Goal: Complete application form: Complete application form

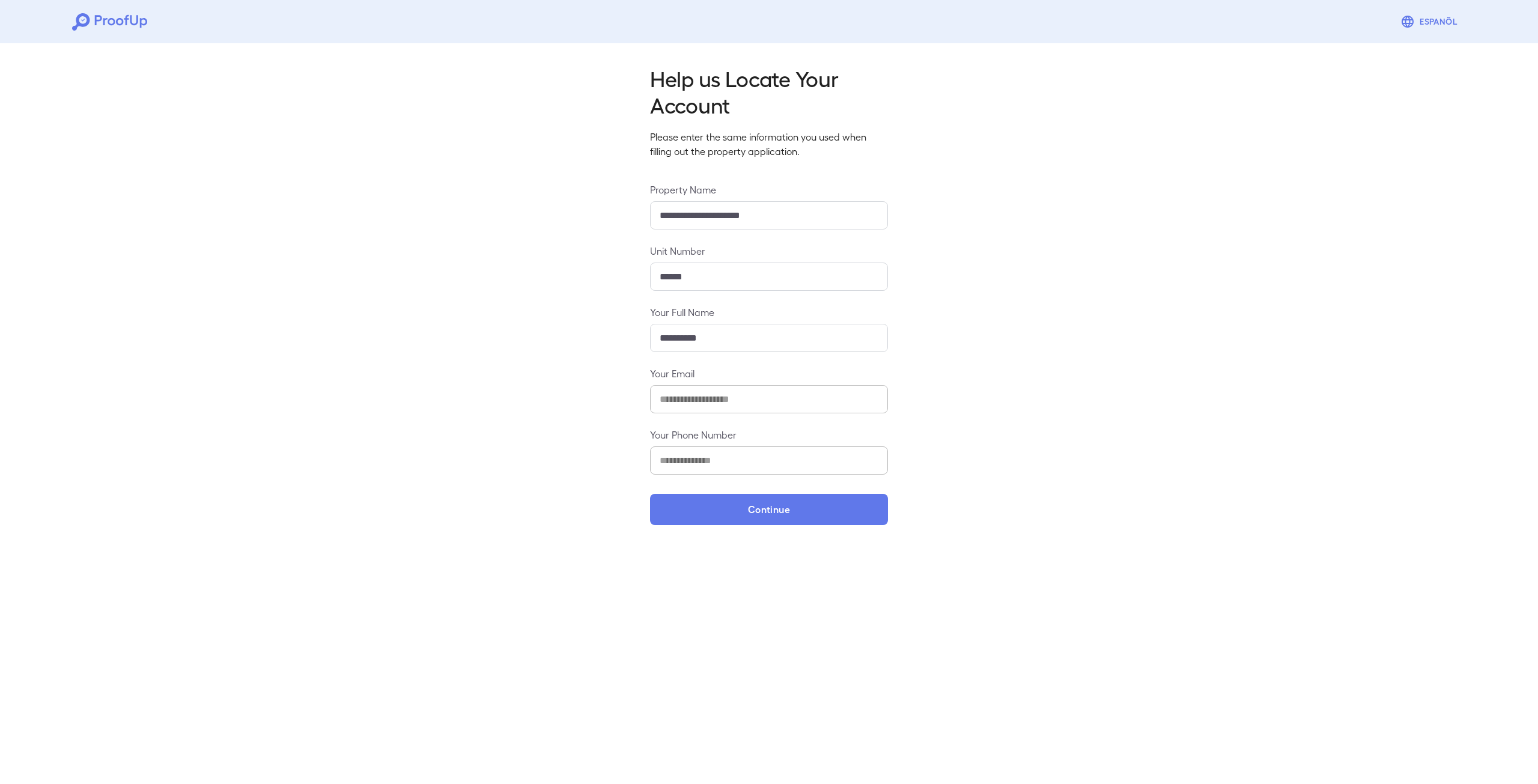
click at [677, 338] on input "**********" at bounding box center [769, 338] width 238 height 28
type input "**********"
click at [748, 512] on button "Continue" at bounding box center [769, 509] width 238 height 31
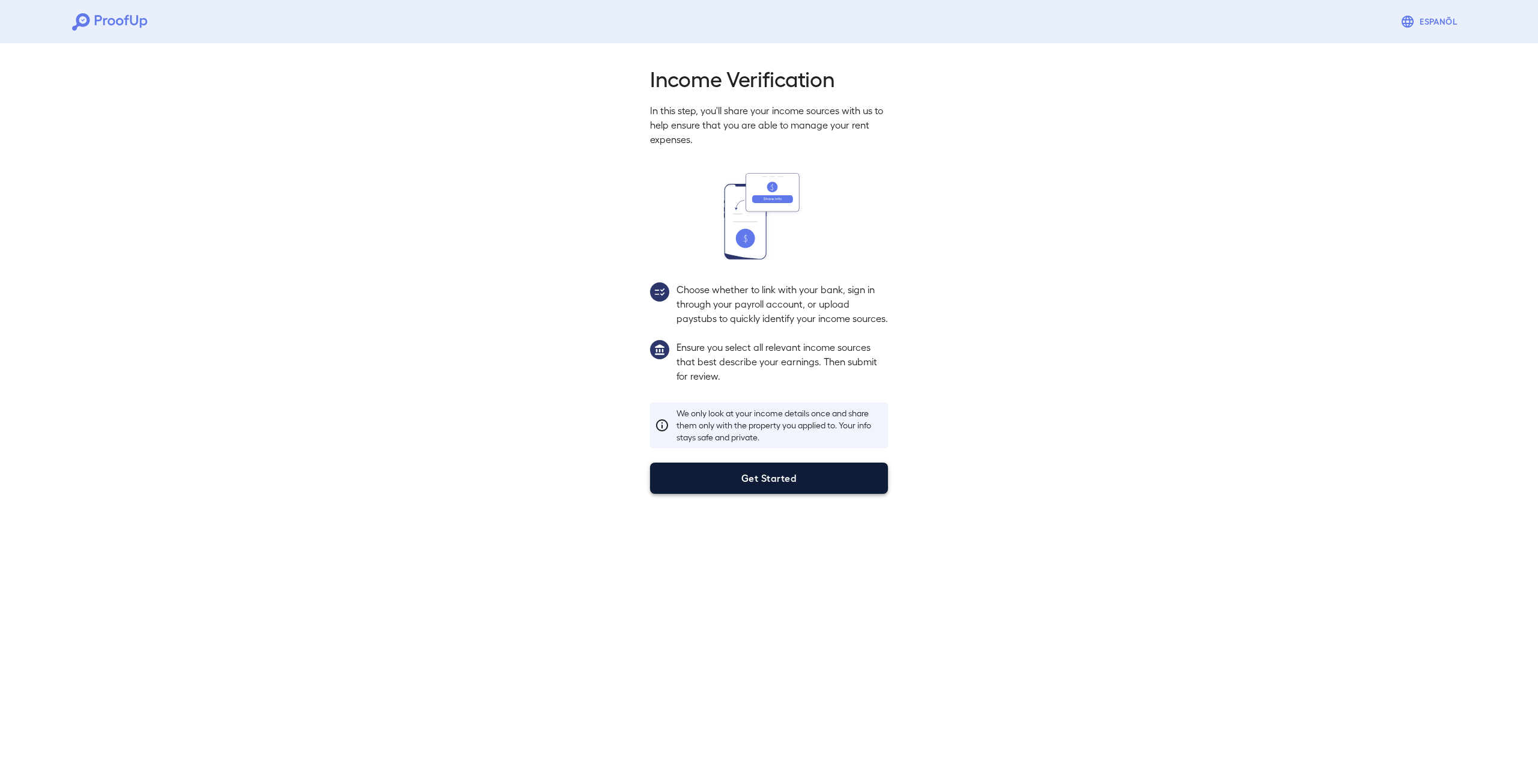
click at [763, 476] on button "Get Started" at bounding box center [769, 478] width 238 height 31
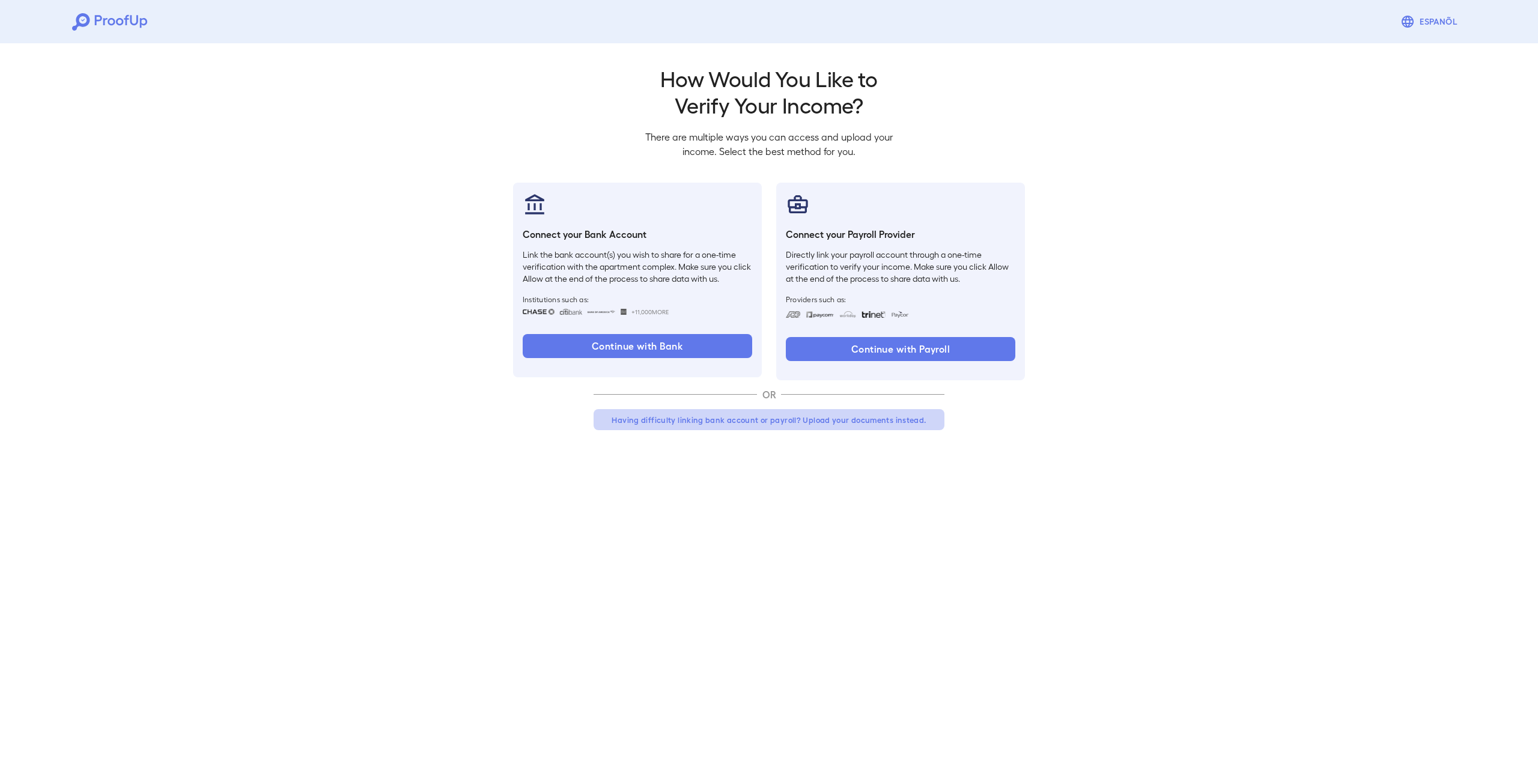
click at [849, 415] on button "Having difficulty linking bank account or payroll? Upload your documents instea…" at bounding box center [769, 420] width 351 height 21
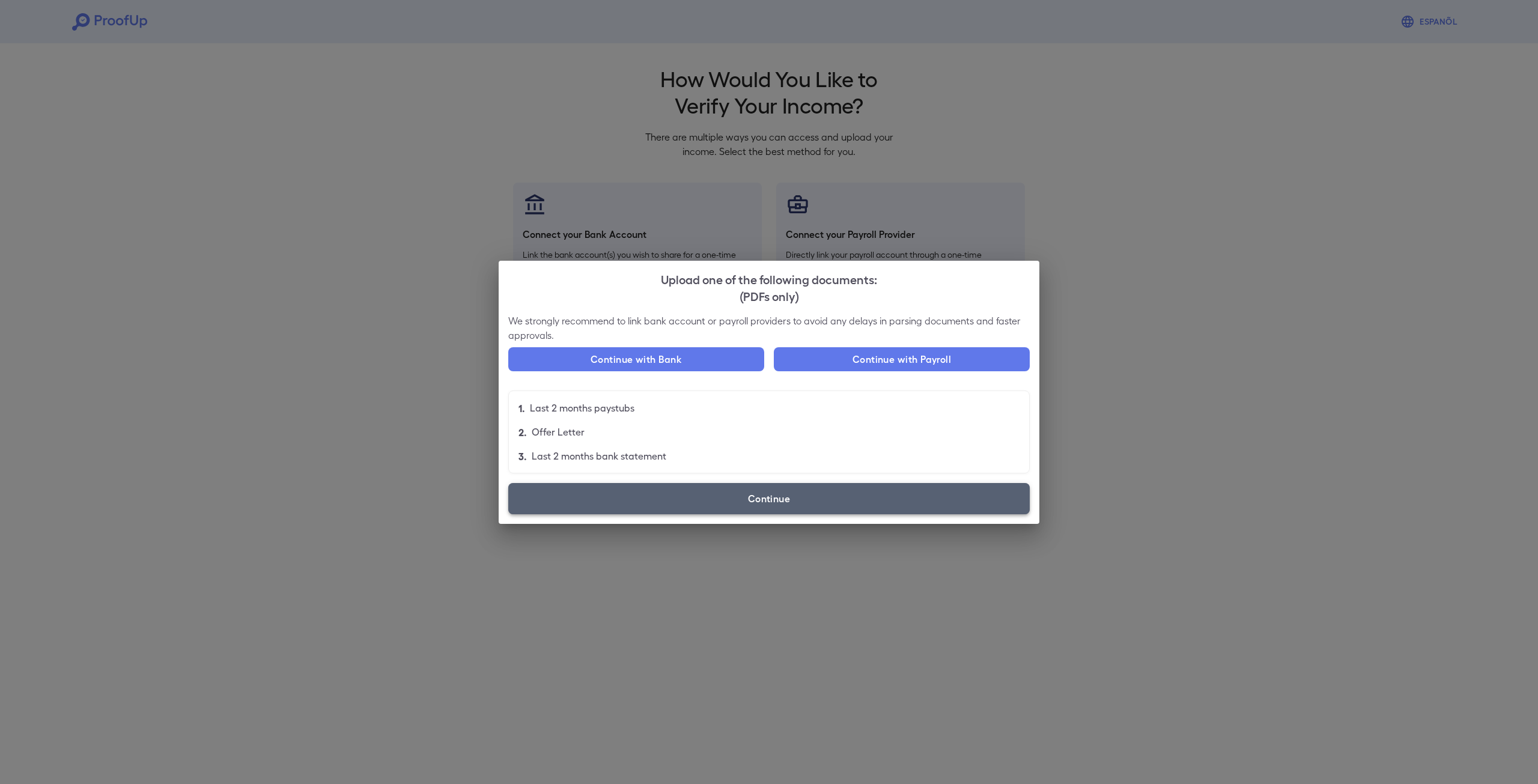
click at [792, 489] on label "Continue" at bounding box center [769, 499] width 522 height 31
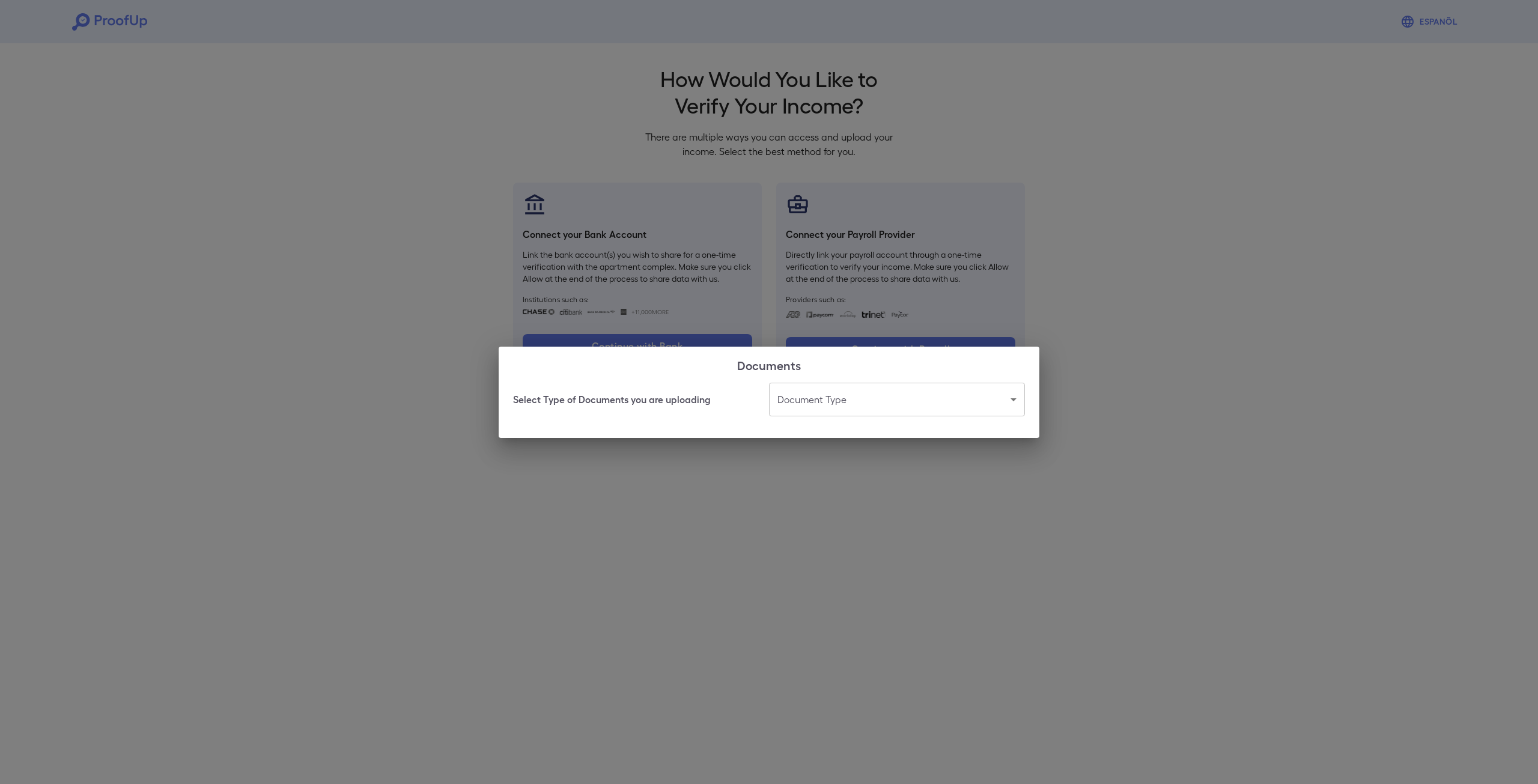
click at [857, 405] on body "Espanõl Go back How Would You Like to Verify Your Income? There are multiple wa…" at bounding box center [769, 229] width 1538 height 459
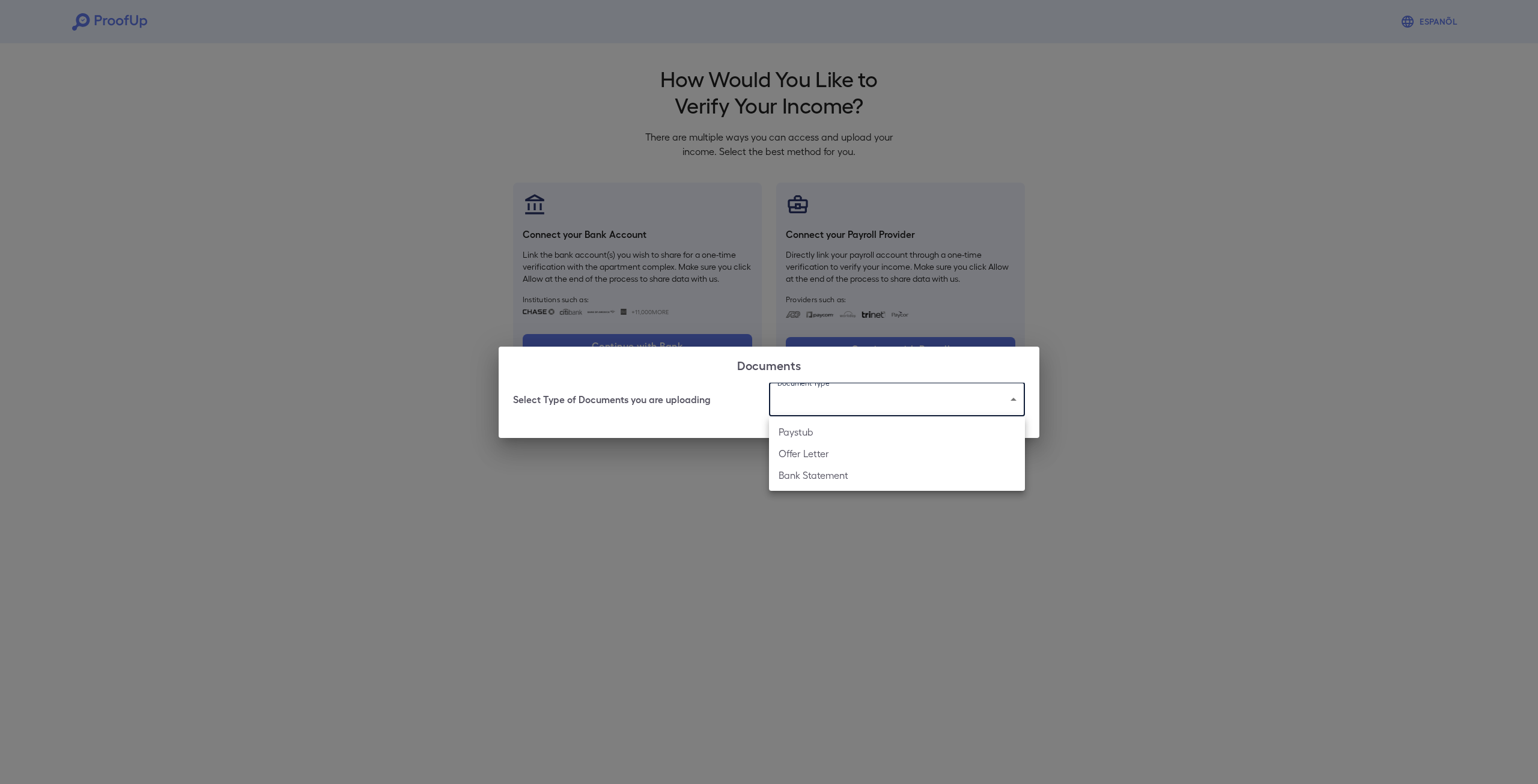
click at [835, 435] on li "Paystub" at bounding box center [897, 432] width 256 height 21
type input "*******"
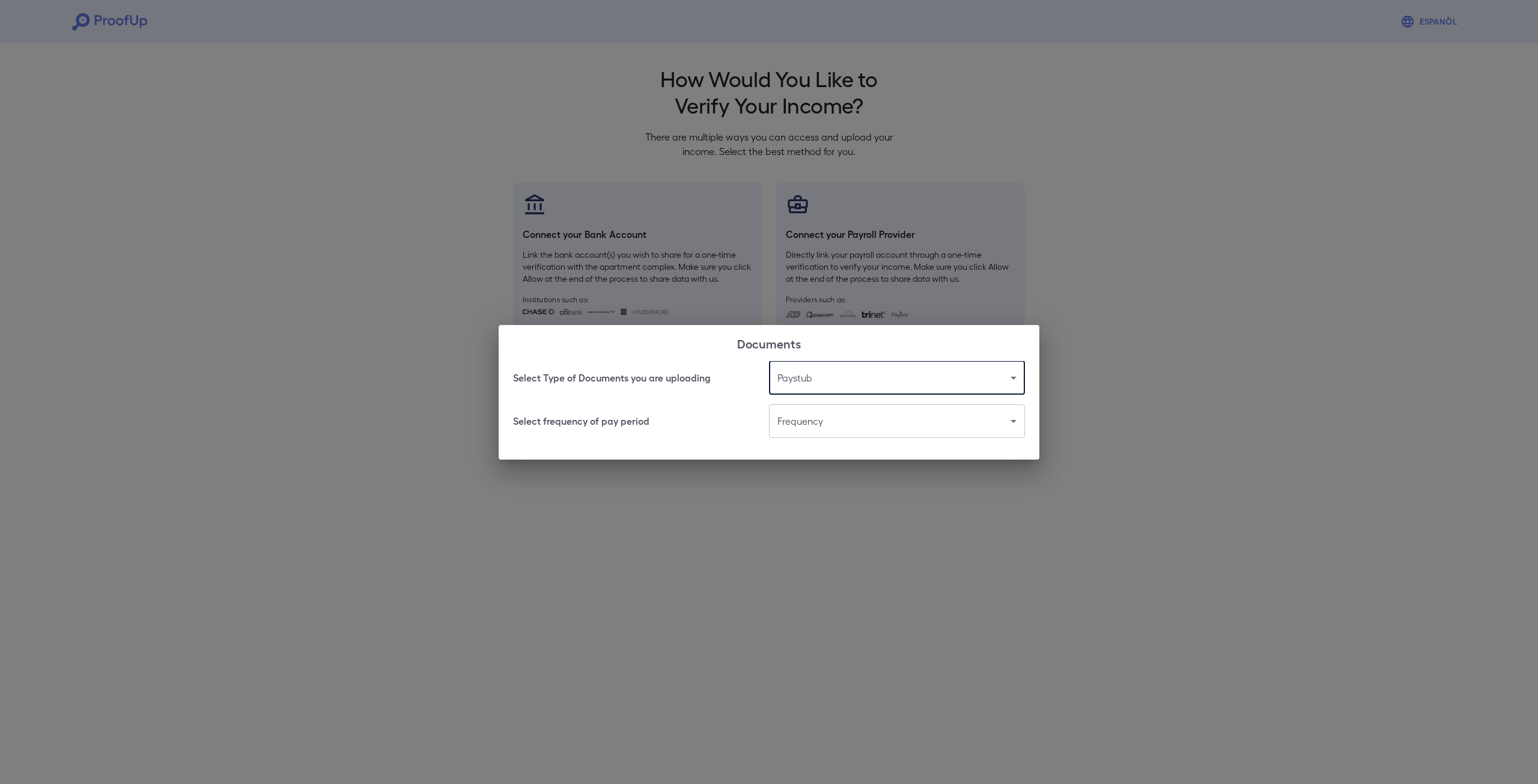
click at [844, 422] on body "Espanõl Go back How Would You Like to Verify Your Income? There are multiple wa…" at bounding box center [769, 229] width 1538 height 459
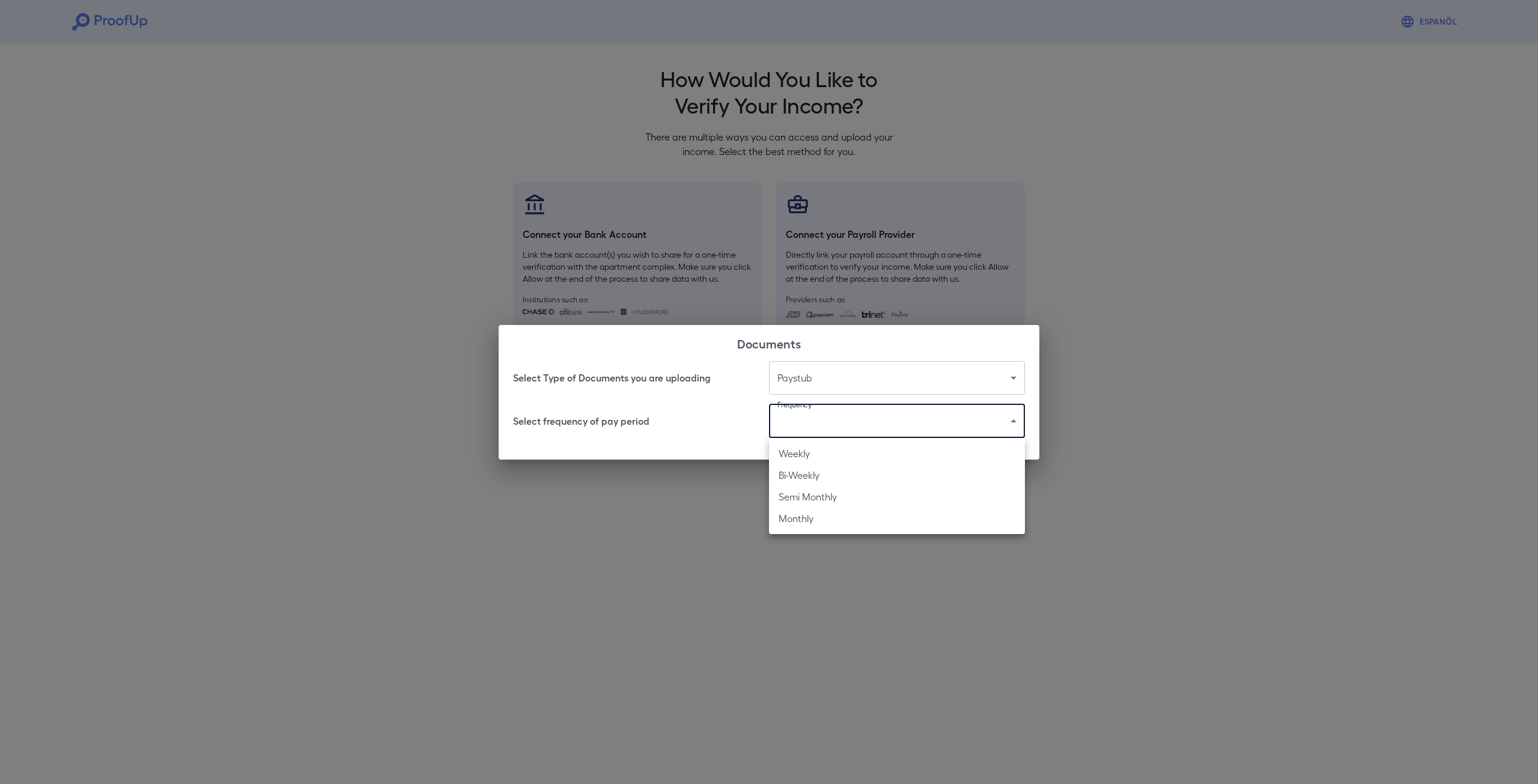
click at [840, 472] on li "Bi-Weekly" at bounding box center [897, 476] width 256 height 21
type input "*********"
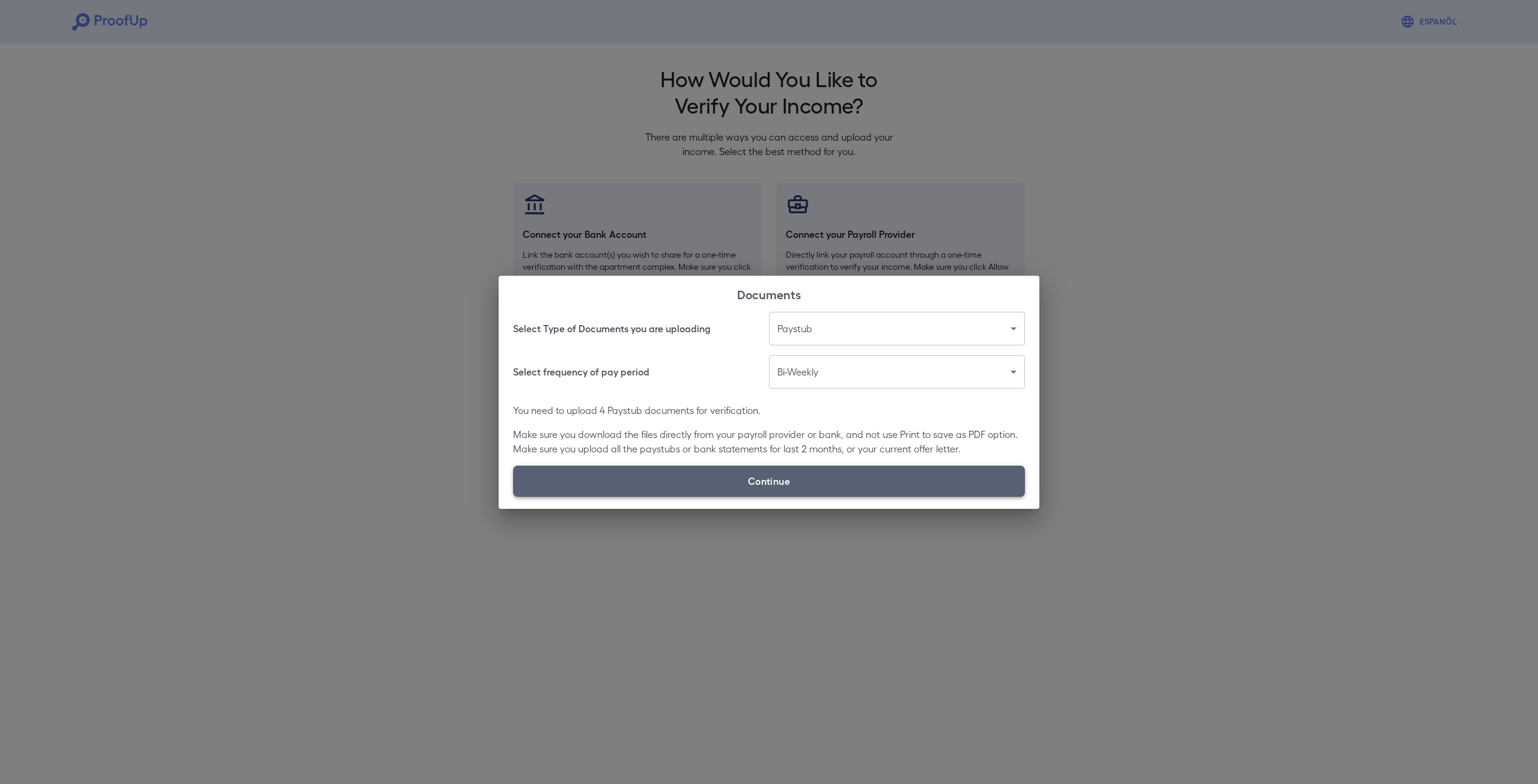
click at [795, 488] on label "Continue" at bounding box center [769, 481] width 512 height 31
click at [514, 497] on input "Continue" at bounding box center [514, 497] width 1 height 1
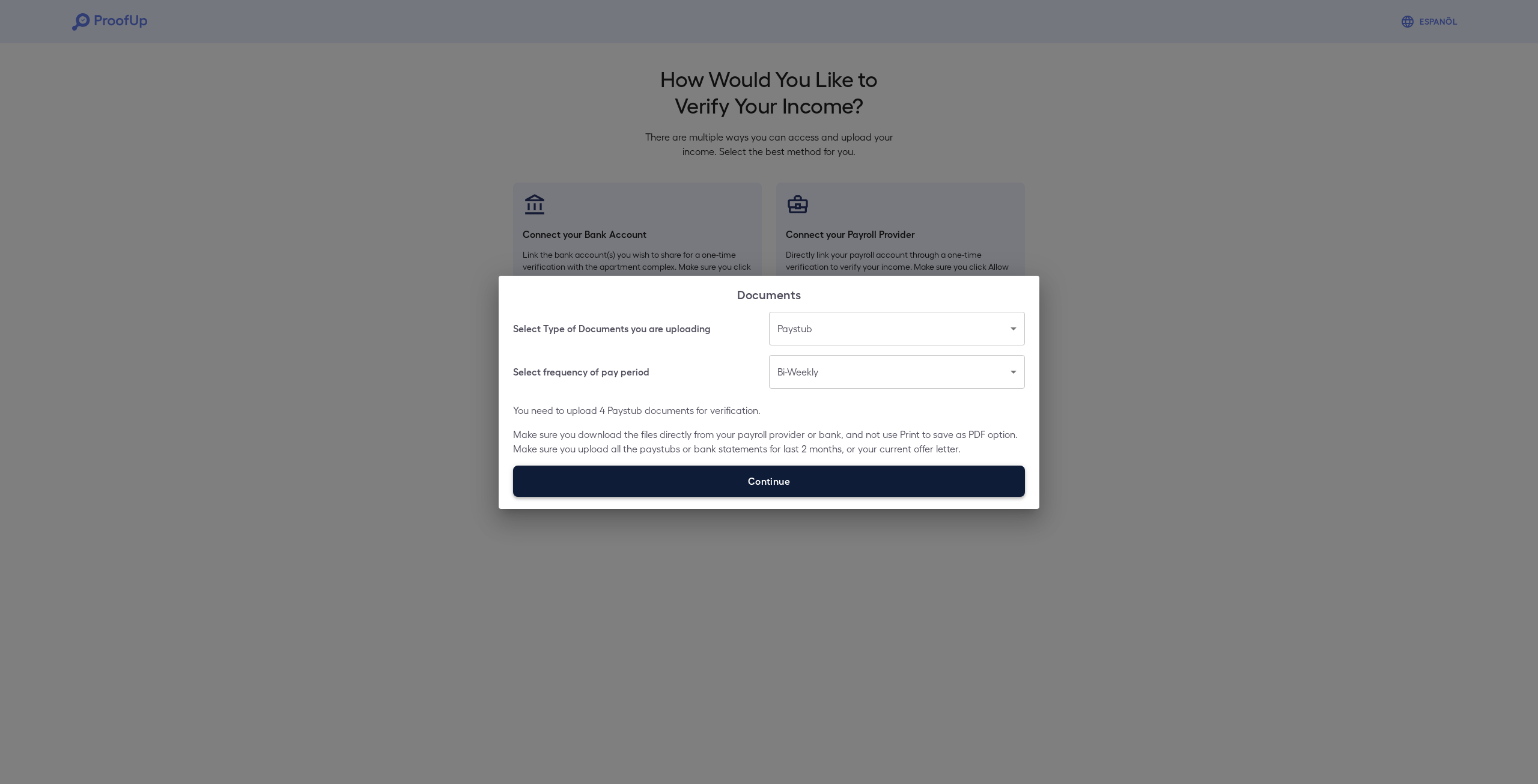
click at [771, 477] on label "Continue" at bounding box center [769, 481] width 512 height 31
click at [514, 497] on input "Continue" at bounding box center [514, 497] width 1 height 1
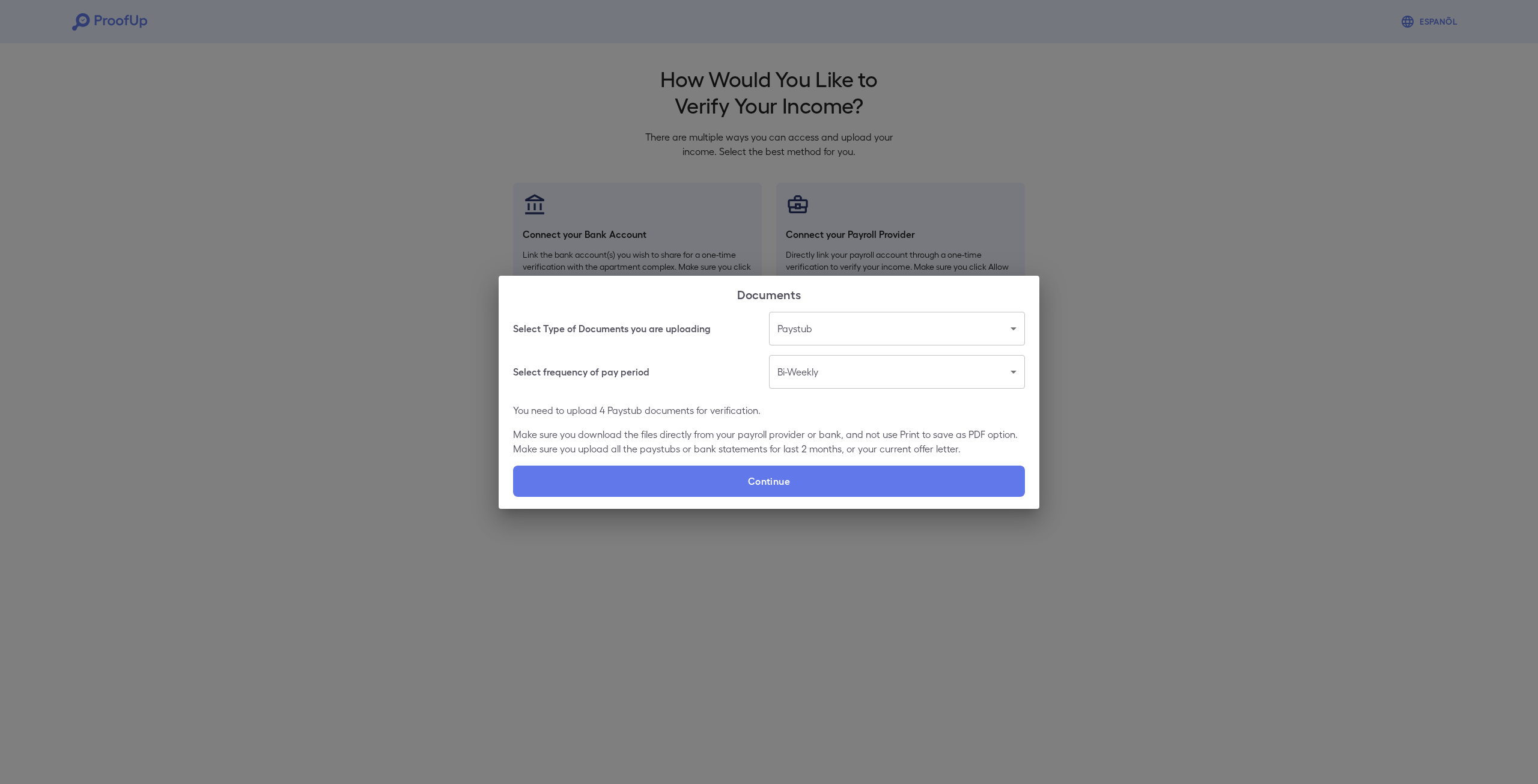
click at [705, 464] on div "Select Type of Documents you are uploading Paystub ******* ​ Select frequency o…" at bounding box center [769, 410] width 541 height 197
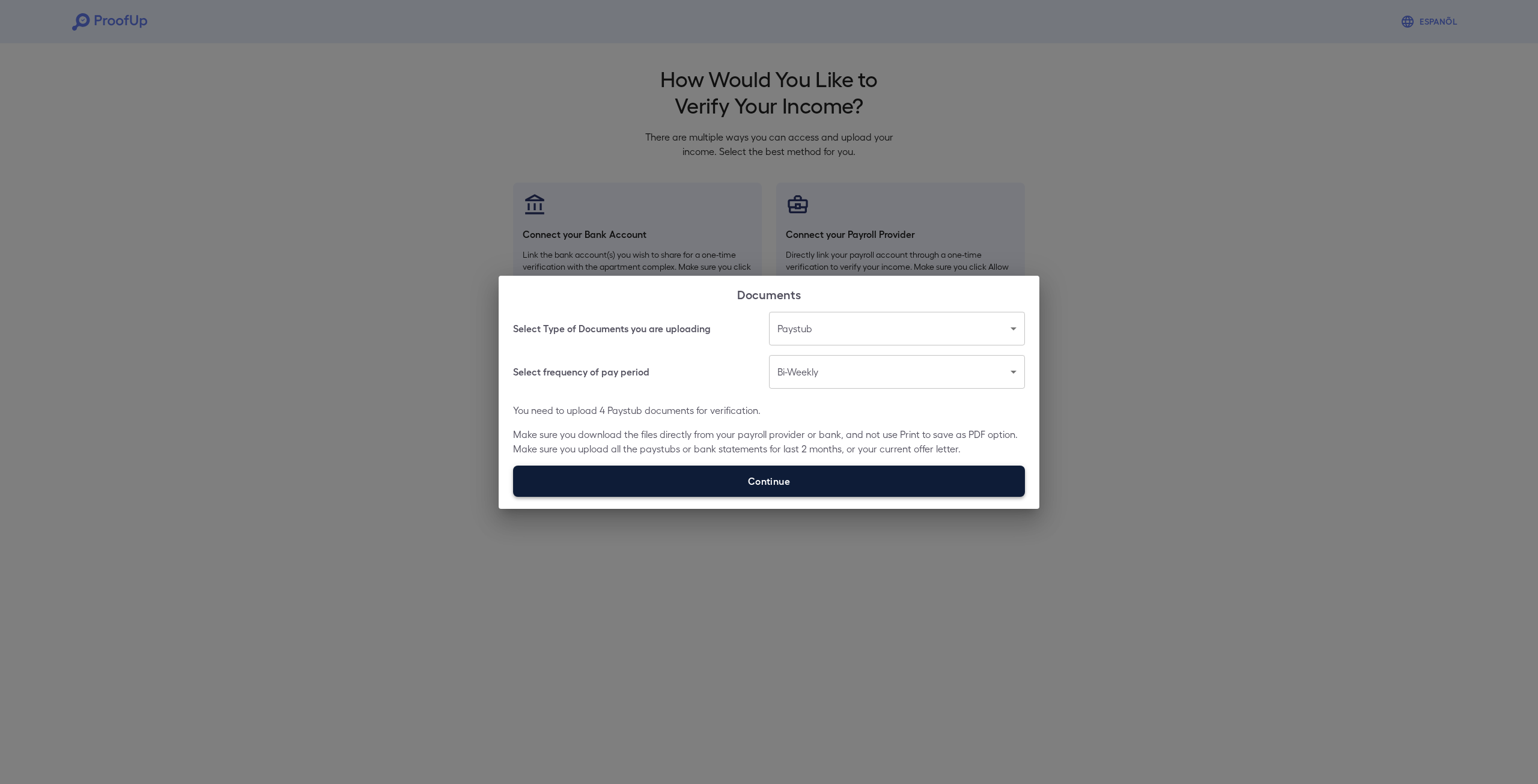
click at [697, 477] on label "Continue" at bounding box center [769, 481] width 512 height 31
click at [514, 497] on input "Continue" at bounding box center [514, 497] width 1 height 1
click at [679, 480] on label "Continue" at bounding box center [769, 481] width 512 height 31
click at [514, 497] on input "Continue" at bounding box center [514, 497] width 1 height 1
click at [789, 485] on label "Continue" at bounding box center [769, 481] width 512 height 31
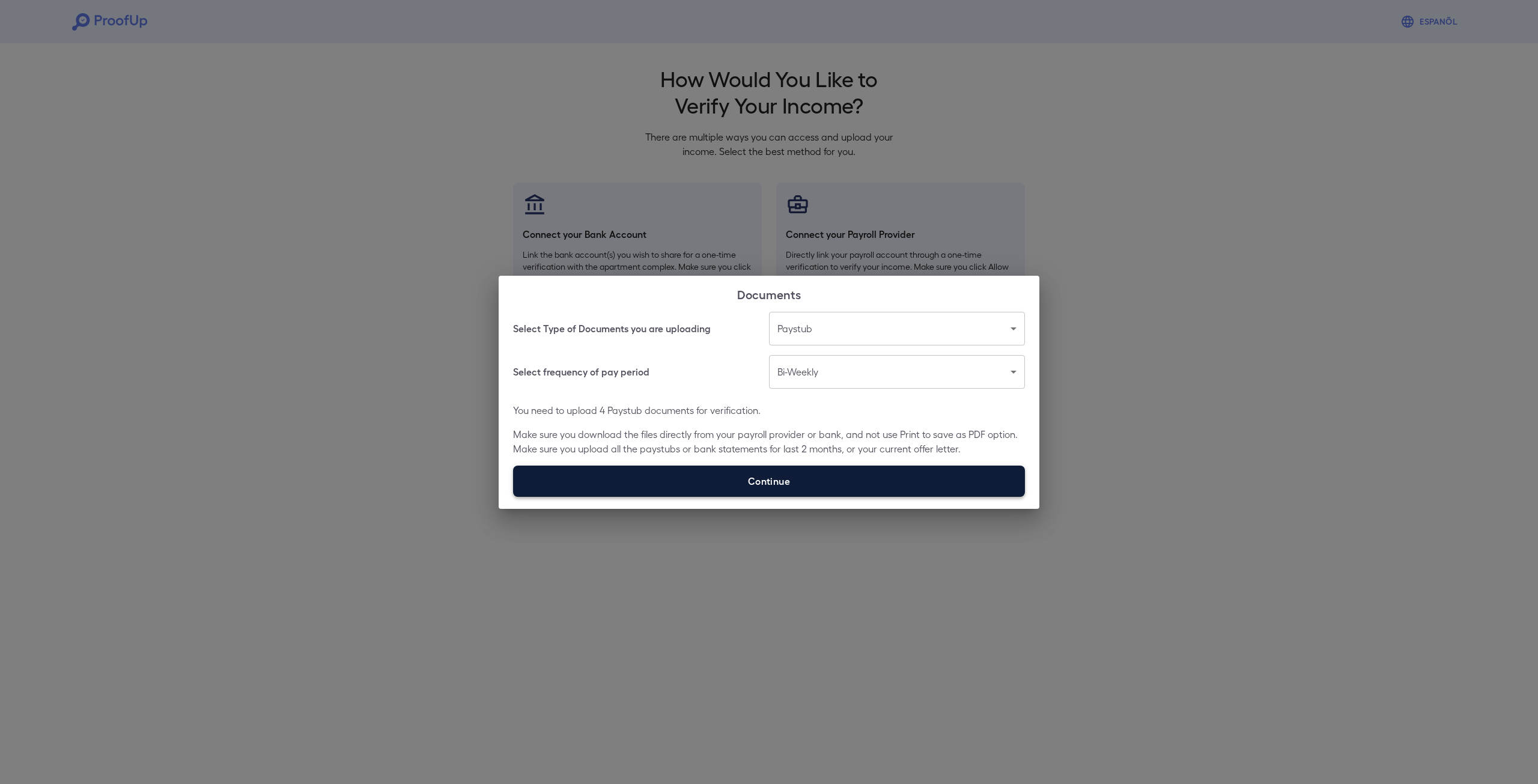
click at [514, 497] on input "Continue" at bounding box center [514, 497] width 1 height 1
type input "**********"
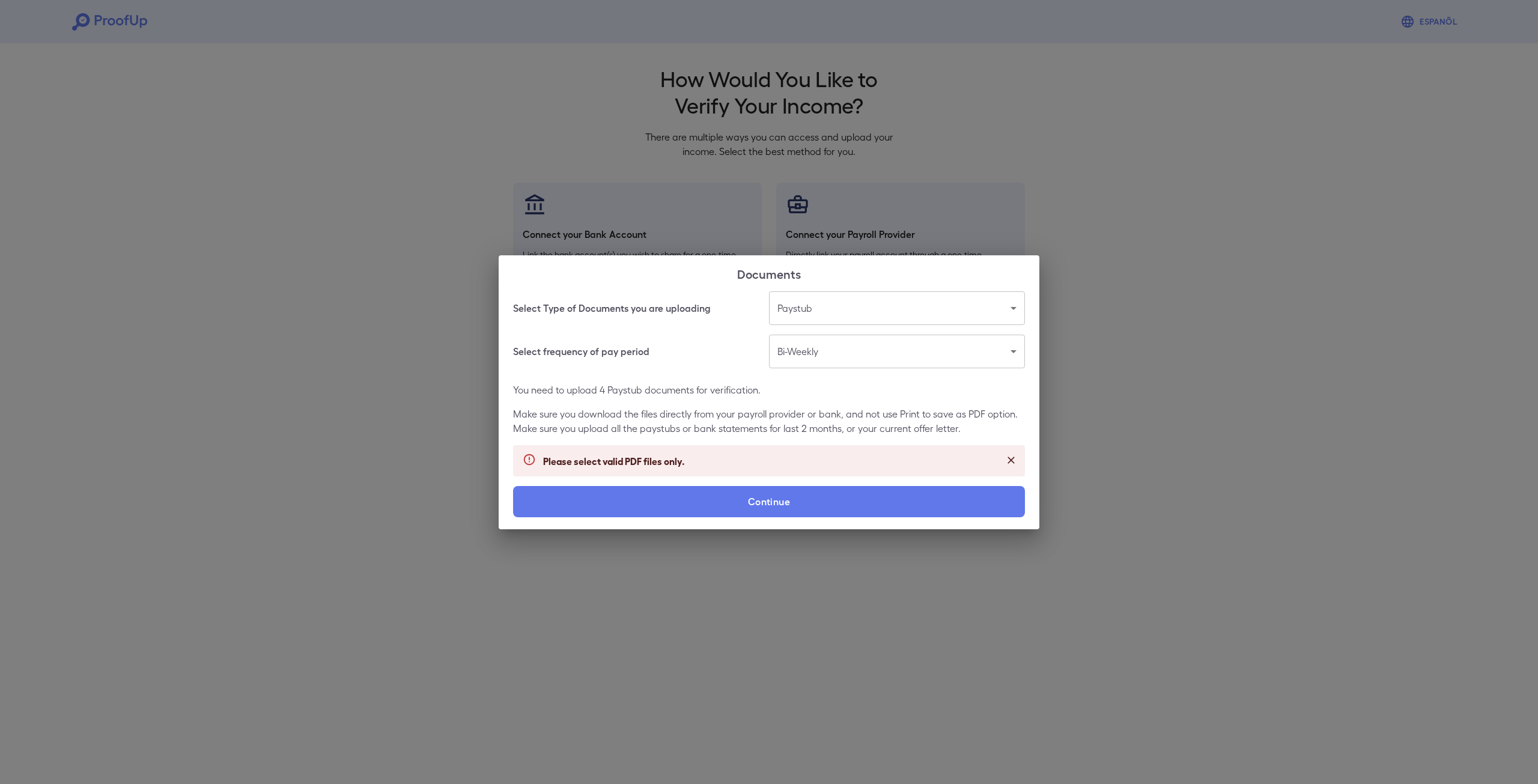
click at [745, 453] on div "Please select valid PDF files only." at bounding box center [769, 461] width 512 height 31
click at [722, 465] on div "Please select valid PDF files only." at bounding box center [769, 461] width 512 height 31
click at [722, 466] on div "Please select valid PDF files only." at bounding box center [769, 461] width 512 height 31
click at [687, 461] on div "Please select valid PDF files only." at bounding box center [769, 461] width 512 height 31
click at [555, 447] on div "Please select valid PDF files only." at bounding box center [769, 461] width 512 height 31
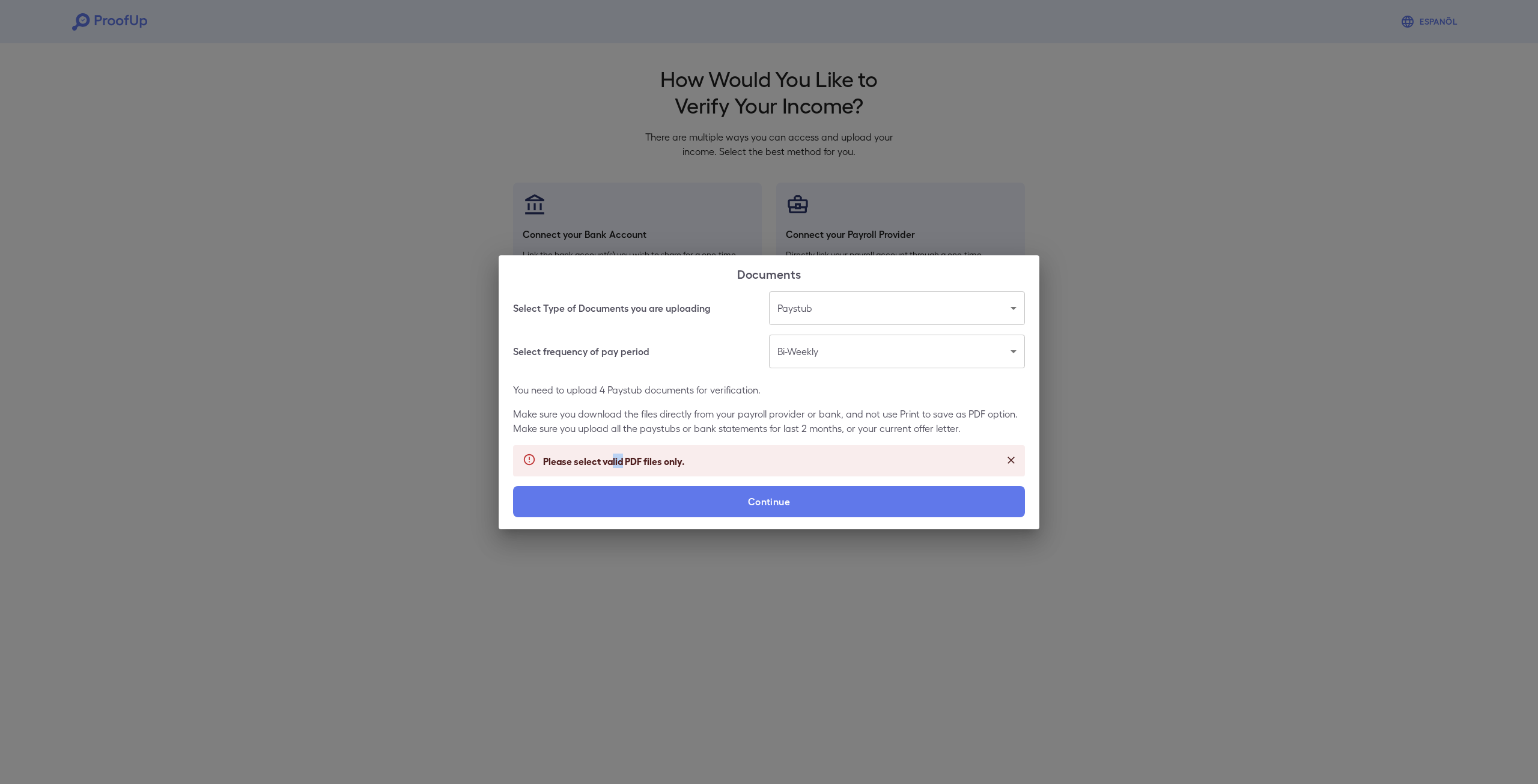
click at [622, 458] on p "Please select valid PDF files only." at bounding box center [614, 461] width 141 height 14
click at [686, 461] on div "Please select valid PDF files only." at bounding box center [769, 461] width 512 height 31
click at [630, 461] on p "Please select valid PDF files only." at bounding box center [614, 461] width 141 height 14
click at [742, 465] on div "Please select valid PDF files only." at bounding box center [769, 461] width 512 height 31
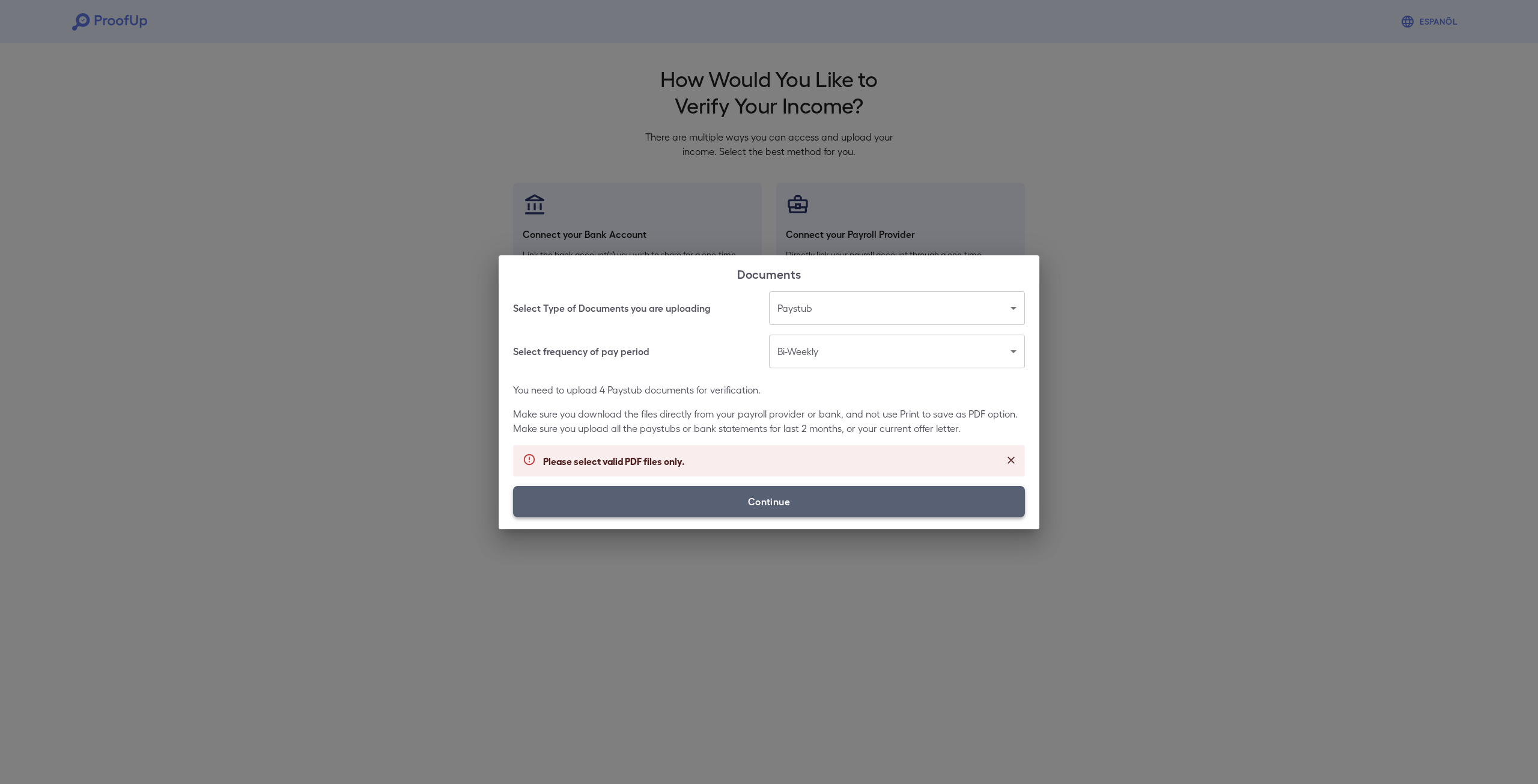
click at [803, 507] on label "Continue" at bounding box center [769, 501] width 512 height 31
click at [514, 517] on input "Continue" at bounding box center [514, 517] width 1 height 1
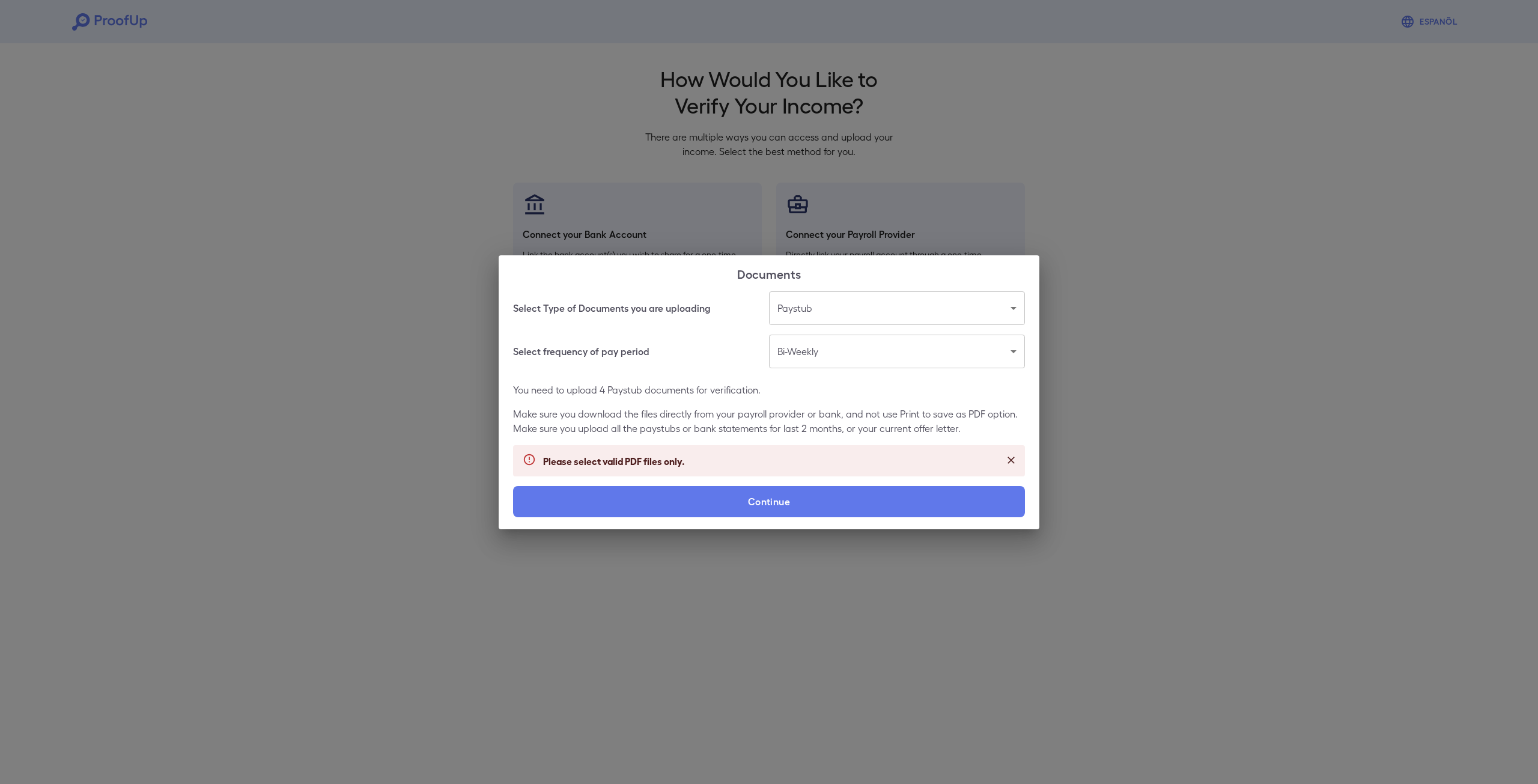
click at [1016, 457] on icon "Close" at bounding box center [1011, 461] width 12 height 12
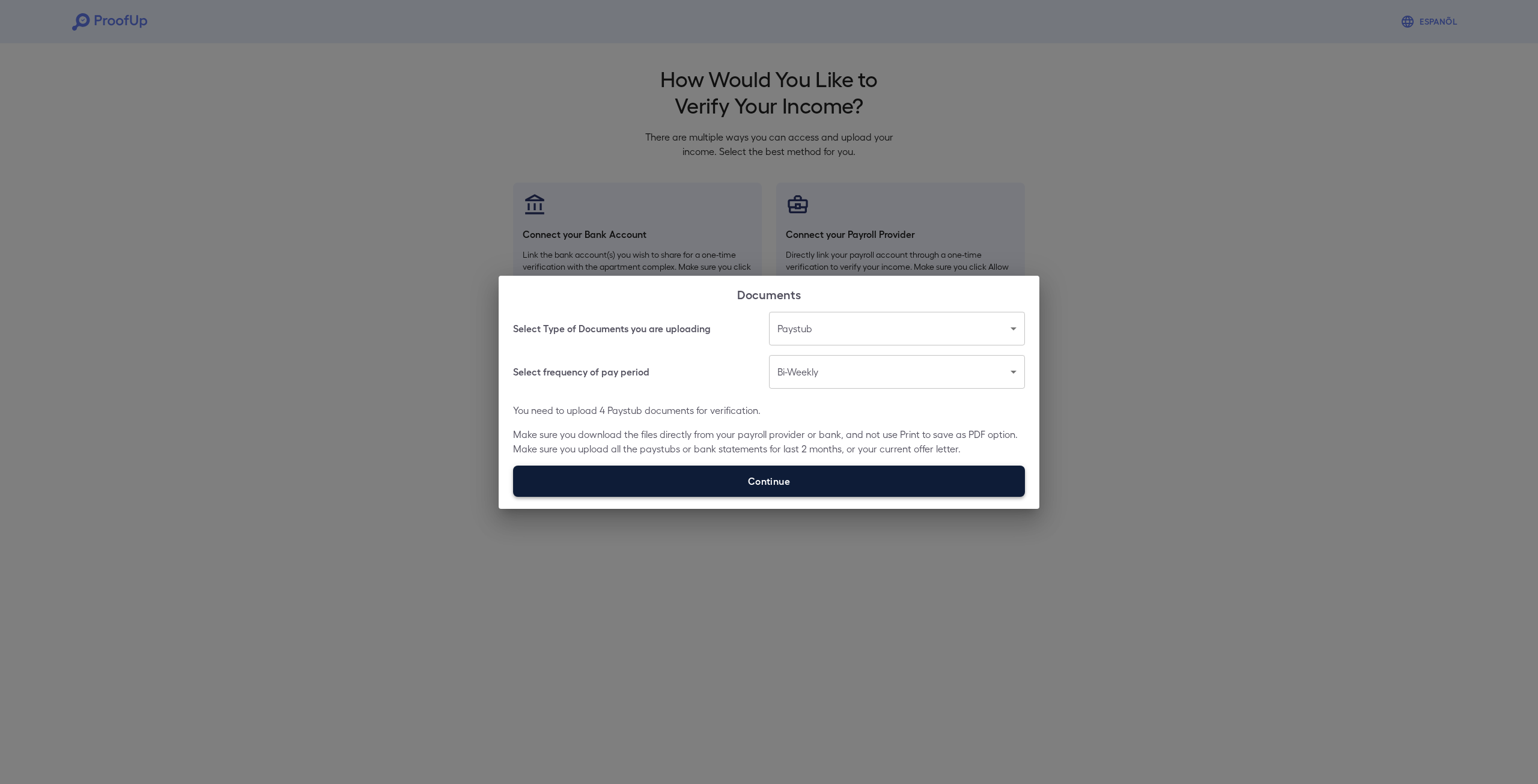
click at [761, 469] on label "Continue" at bounding box center [769, 481] width 512 height 31
click at [514, 497] on input "Continue" at bounding box center [514, 497] width 1 height 1
type input "**********"
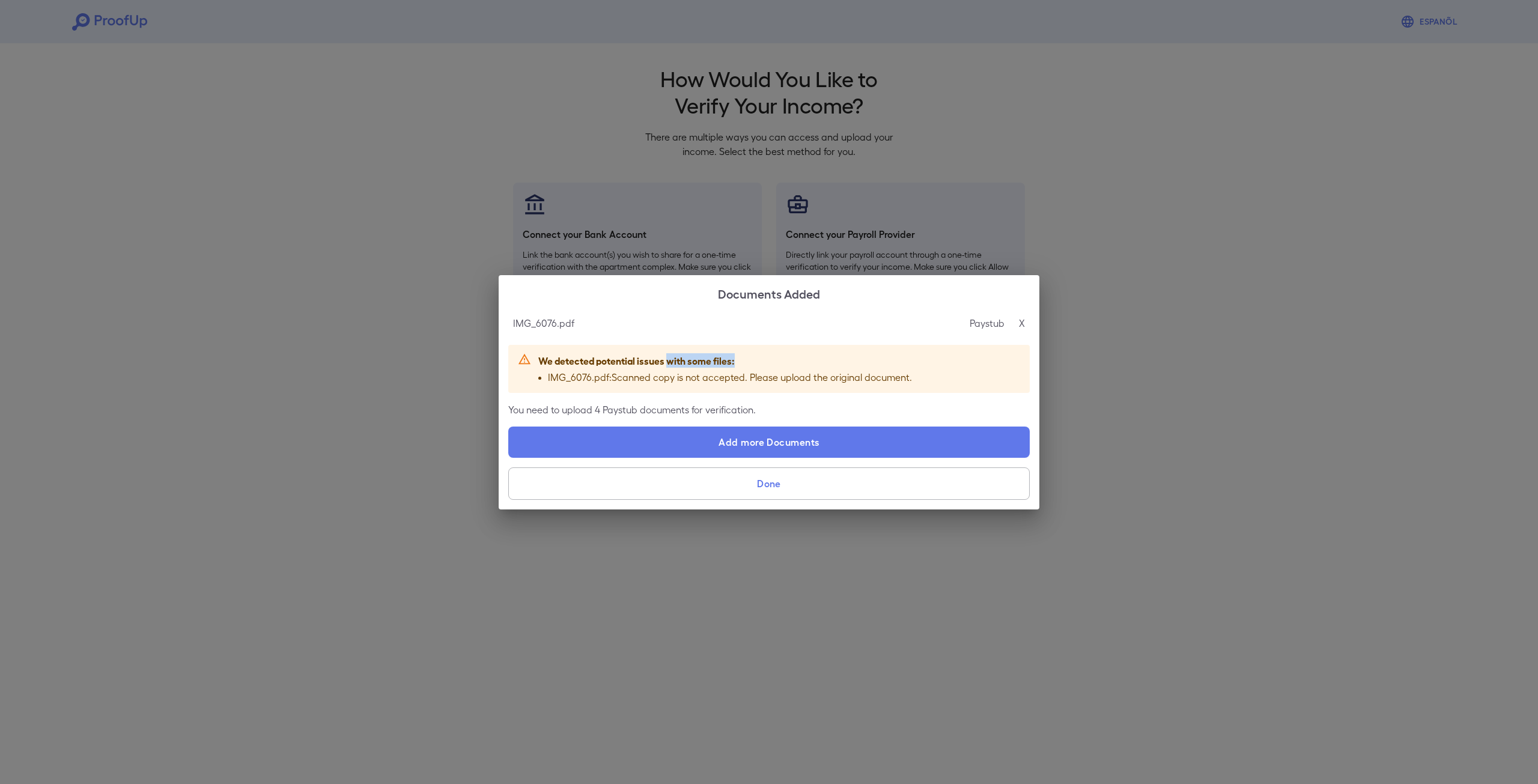
drag, startPoint x: 748, startPoint y: 362, endPoint x: 678, endPoint y: 364, distance: 70.0
click at [667, 363] on p "We detected potential issues with some files:" at bounding box center [725, 361] width 374 height 14
drag, startPoint x: 720, startPoint y: 365, endPoint x: 728, endPoint y: 367, distance: 8.2
click at [720, 365] on p "We detected potential issues with some files:" at bounding box center [725, 361] width 374 height 14
click at [790, 379] on p "IMG_6076.pdf : Scanned copy is not accepted. Please upload the original documen…" at bounding box center [730, 377] width 364 height 14
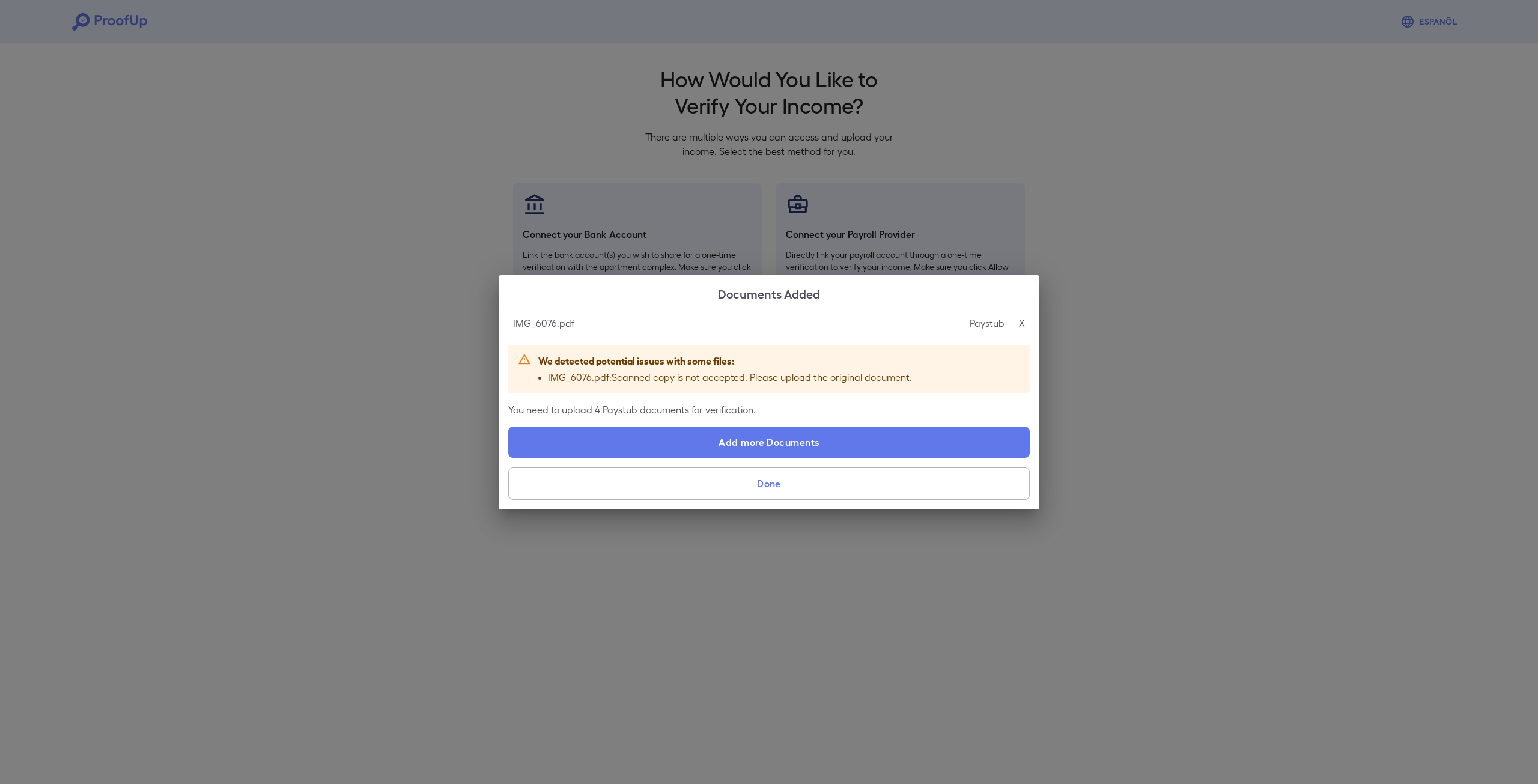
click at [624, 380] on p "IMG_6076.pdf : Scanned copy is not accepted. Please upload the original documen…" at bounding box center [730, 377] width 364 height 14
click at [697, 377] on p "IMG_6076.pdf : Scanned copy is not accepted. Please upload the original documen…" at bounding box center [730, 377] width 364 height 14
click at [756, 378] on p "IMG_6076.pdf : Scanned copy is not accepted. Please upload the original documen…" at bounding box center [730, 377] width 364 height 14
click at [740, 377] on p "IMG_6076.pdf : Scanned copy is not accepted. Please upload the original documen…" at bounding box center [730, 377] width 364 height 14
click at [676, 364] on p "We detected potential issues with some files:" at bounding box center [725, 361] width 374 height 14
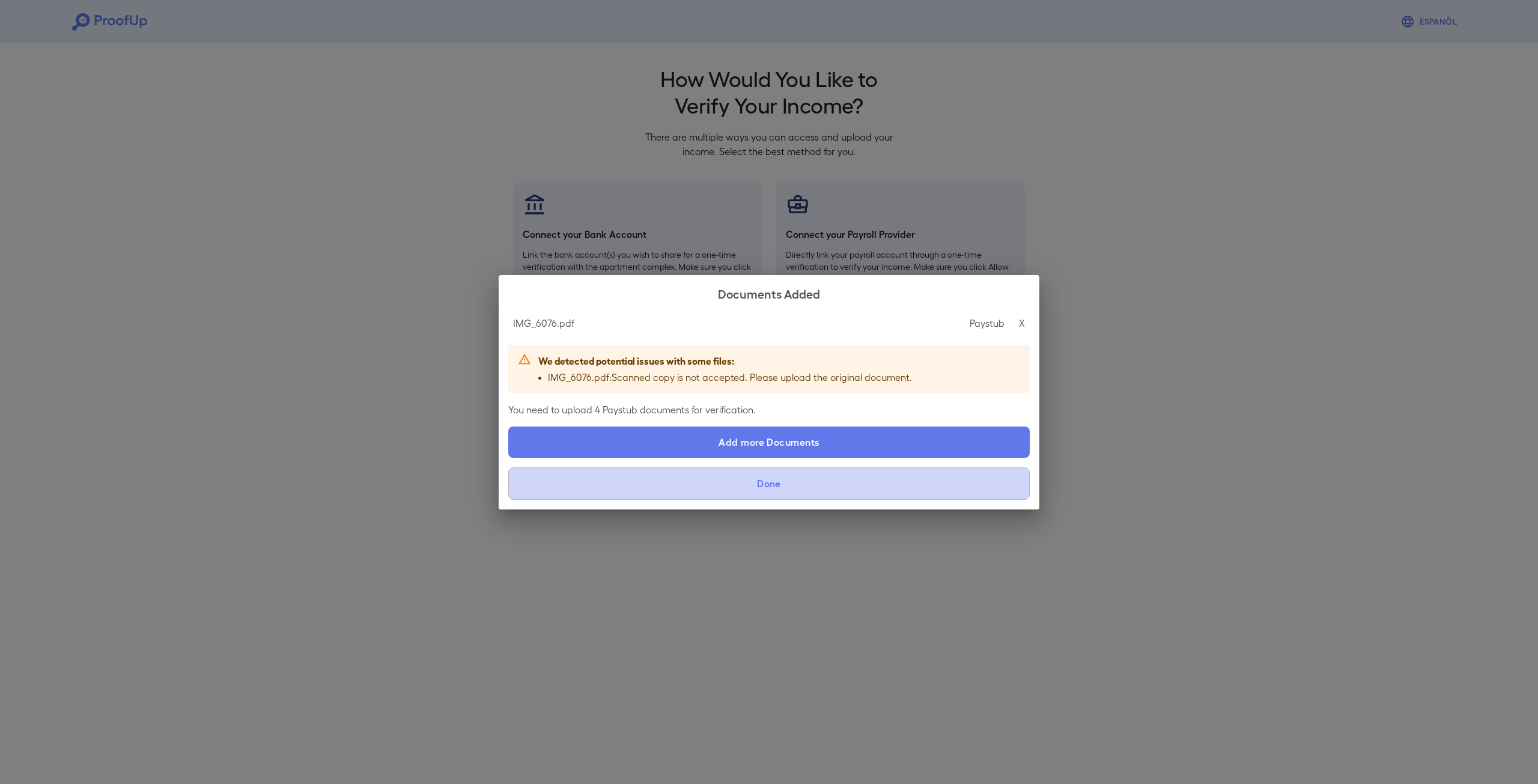
drag, startPoint x: 795, startPoint y: 484, endPoint x: 881, endPoint y: 305, distance: 198.6
click at [881, 305] on div "Documents Added IMG_6076.pdf Paystub X We detected potential issues with some f…" at bounding box center [769, 392] width 541 height 234
click at [803, 480] on button "Done" at bounding box center [769, 483] width 522 height 33
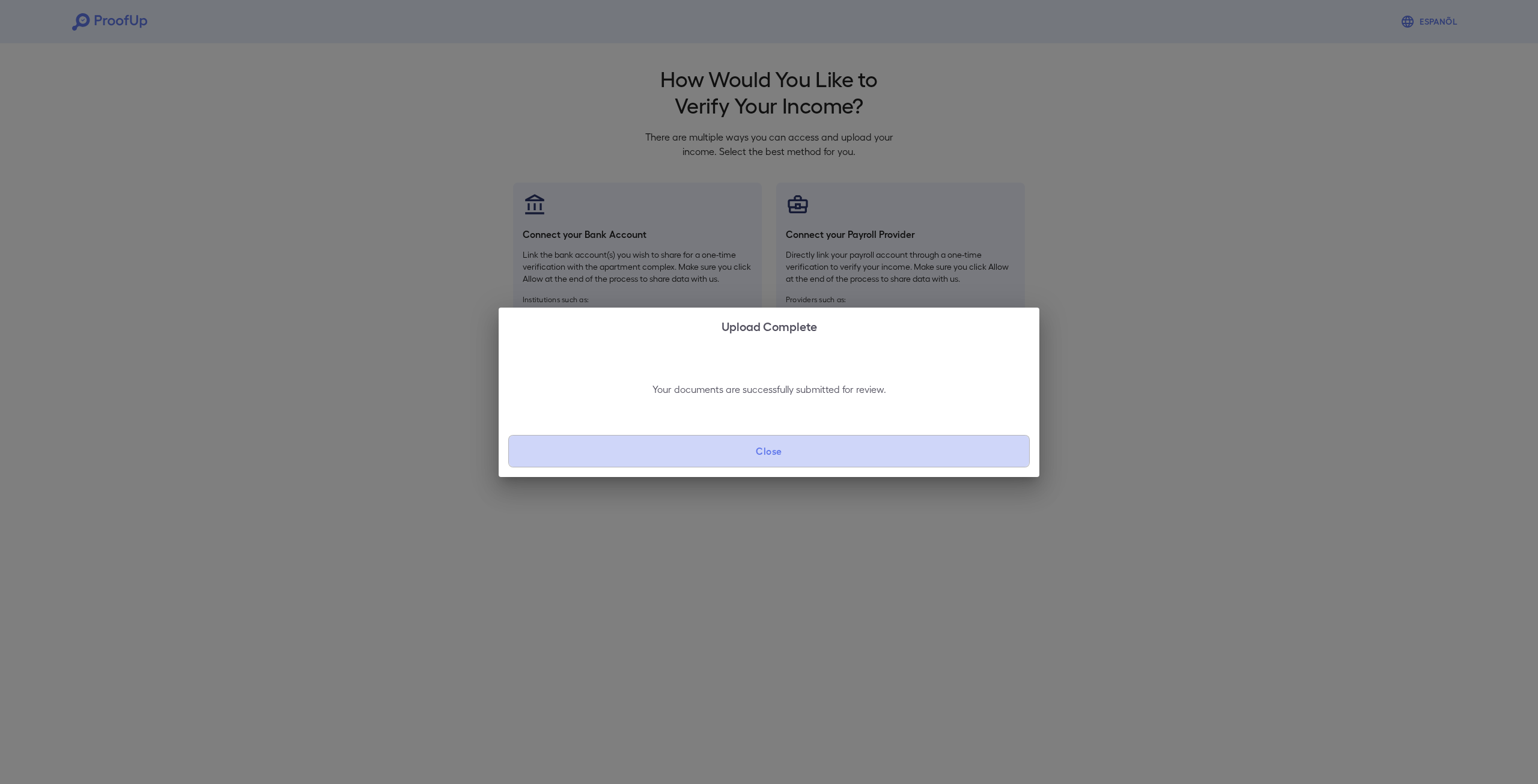
click at [769, 452] on button "Close" at bounding box center [769, 451] width 522 height 33
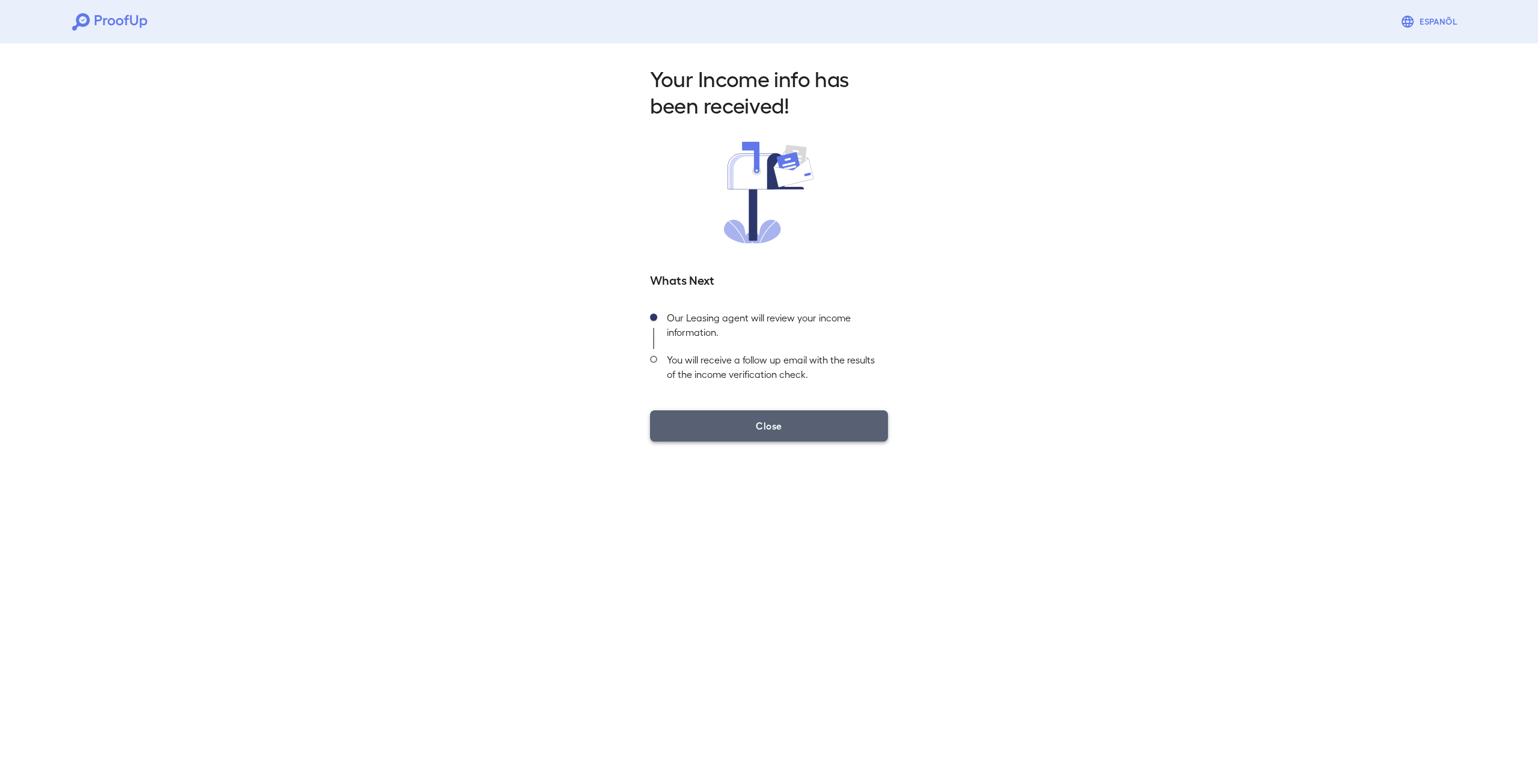
click at [784, 423] on button "Close" at bounding box center [769, 425] width 238 height 31
click at [796, 428] on button "Close" at bounding box center [769, 425] width 238 height 31
click at [746, 433] on button "Close" at bounding box center [769, 425] width 238 height 31
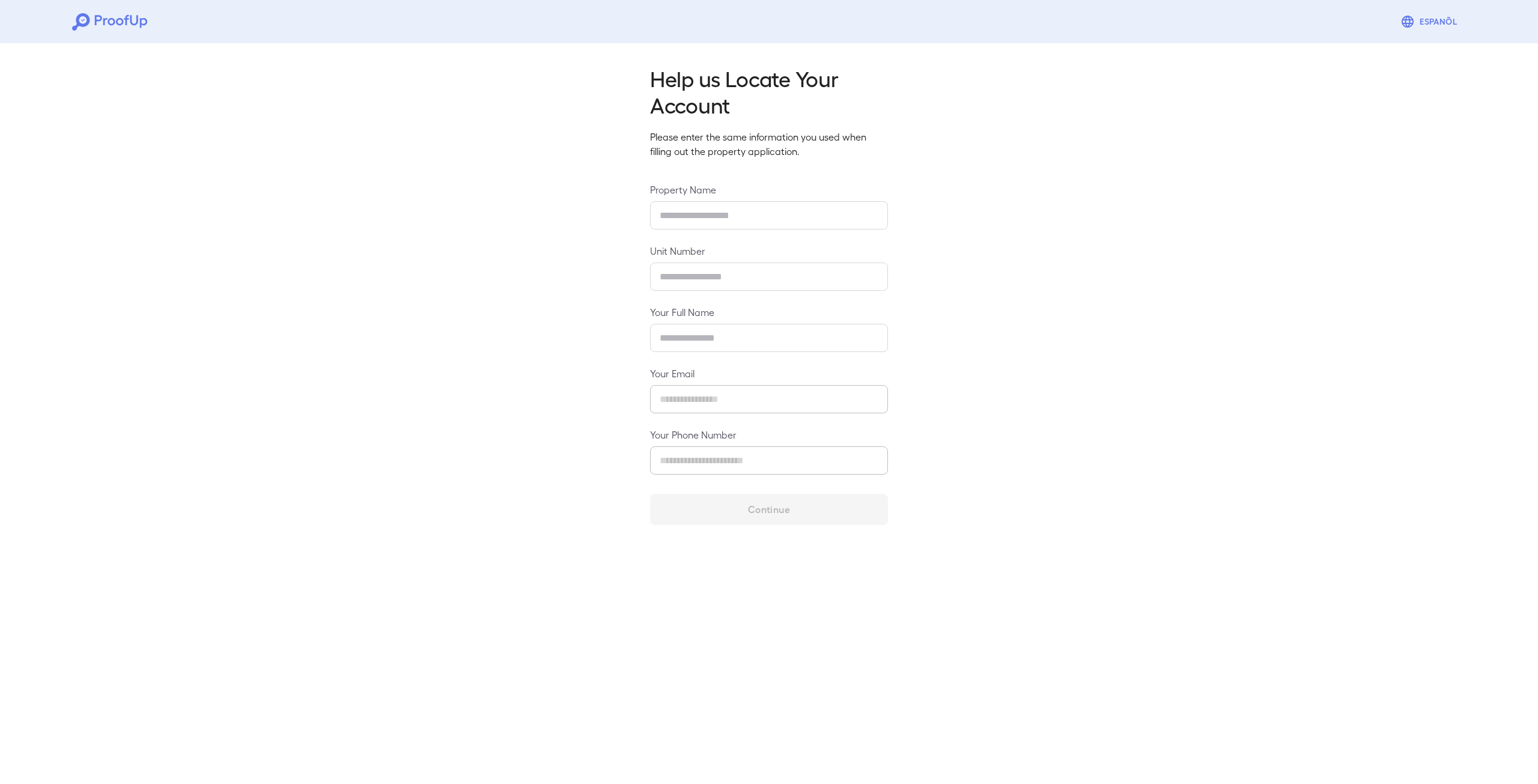
type input "**********"
type input "******"
type input "**********"
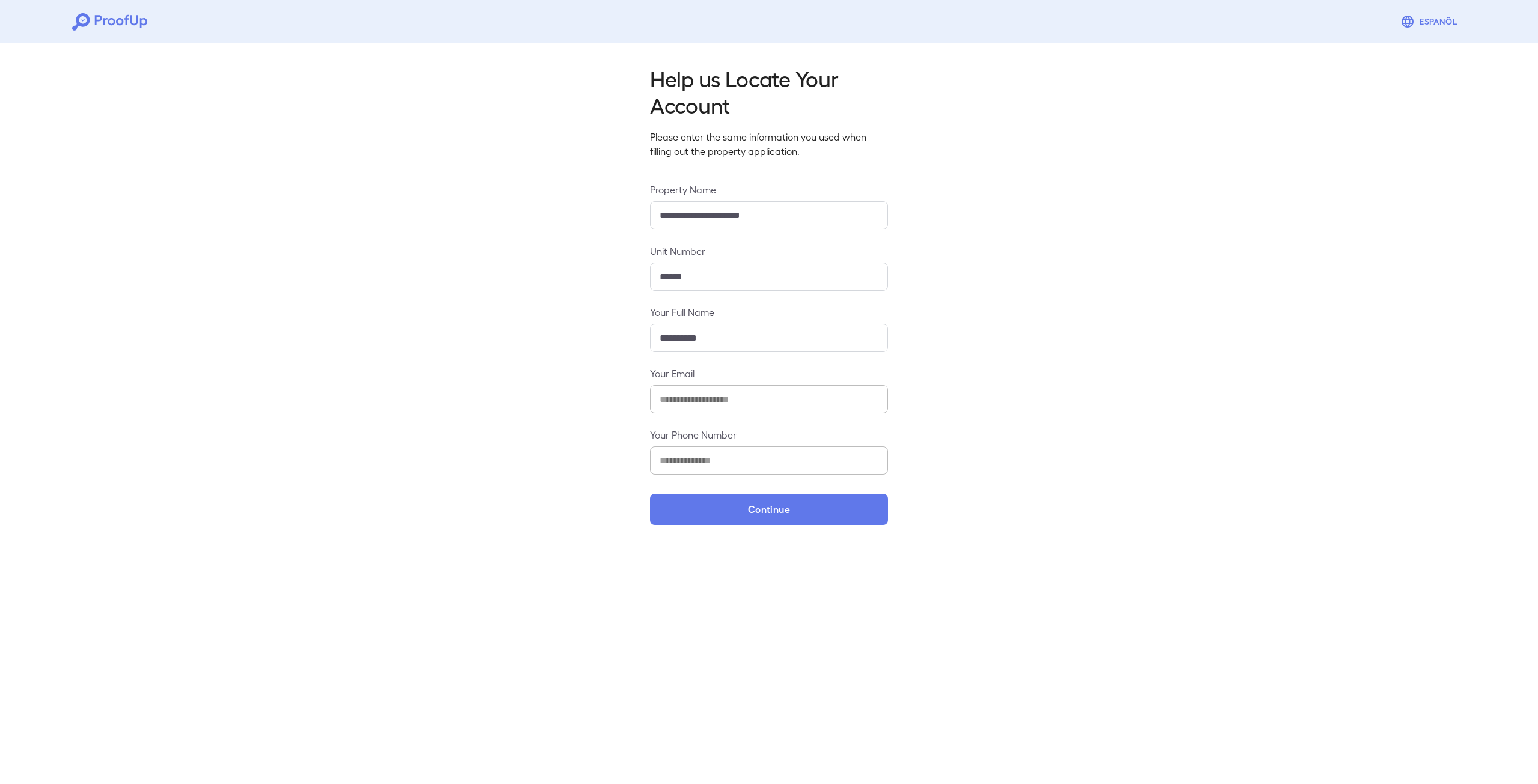
click at [674, 341] on input "**********" at bounding box center [769, 338] width 238 height 28
type input "**********"
click at [735, 528] on div "**********" at bounding box center [769, 292] width 1538 height 506
click at [740, 519] on button "Continue" at bounding box center [769, 509] width 238 height 31
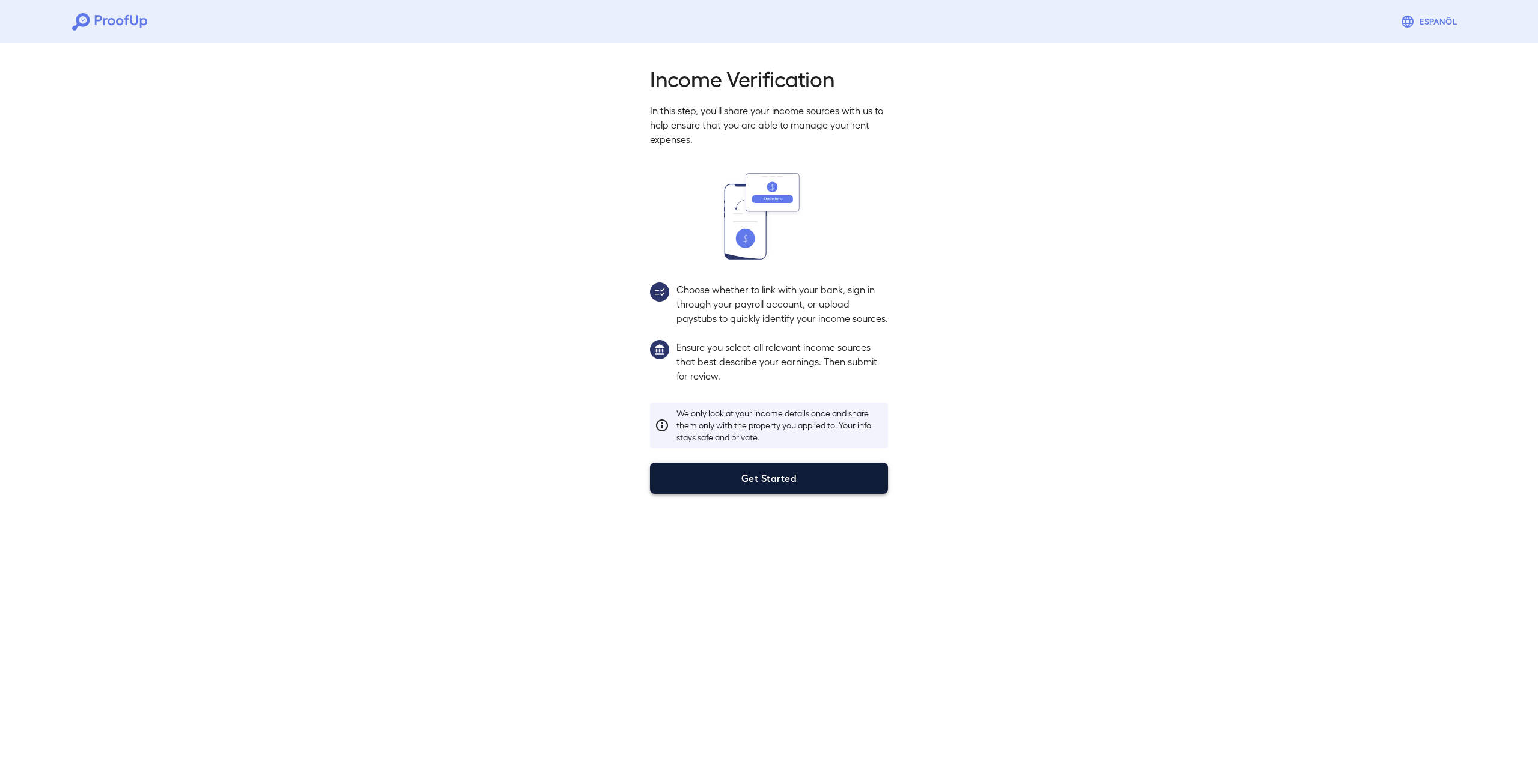
click at [752, 492] on button "Get Started" at bounding box center [769, 478] width 238 height 31
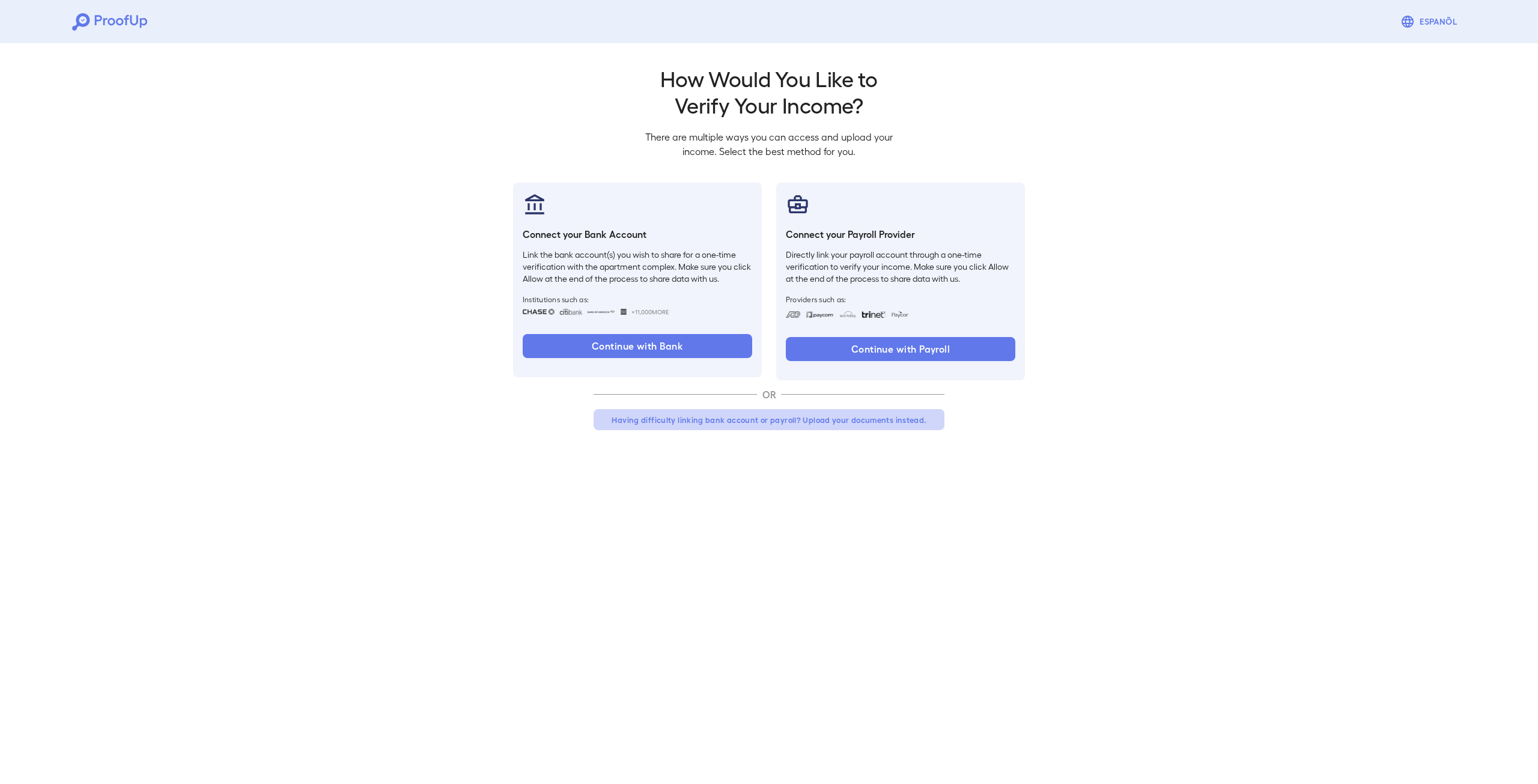
click at [831, 425] on button "Having difficulty linking bank account or payroll? Upload your documents instea…" at bounding box center [769, 420] width 351 height 21
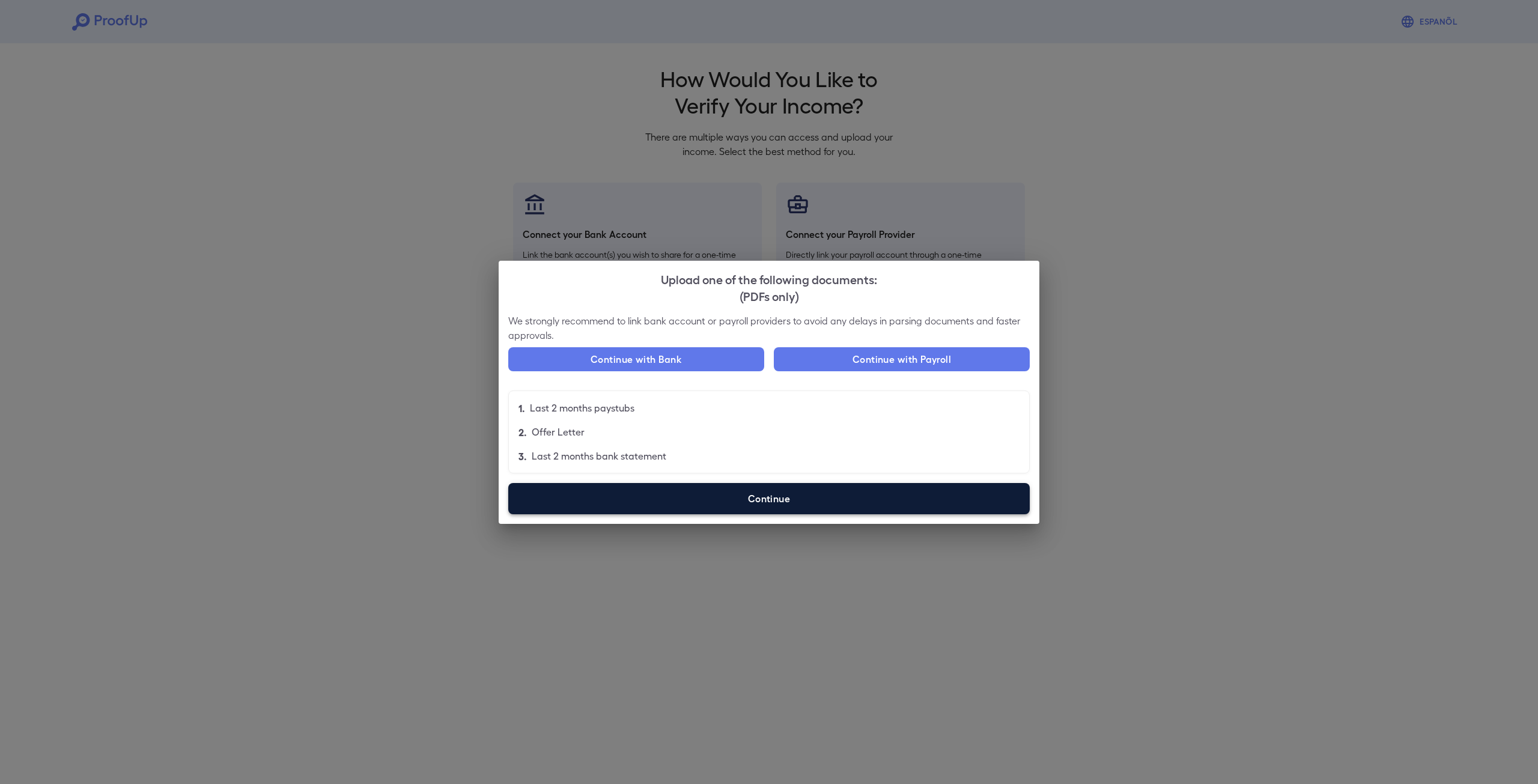
click at [842, 504] on label "Continue" at bounding box center [769, 499] width 522 height 31
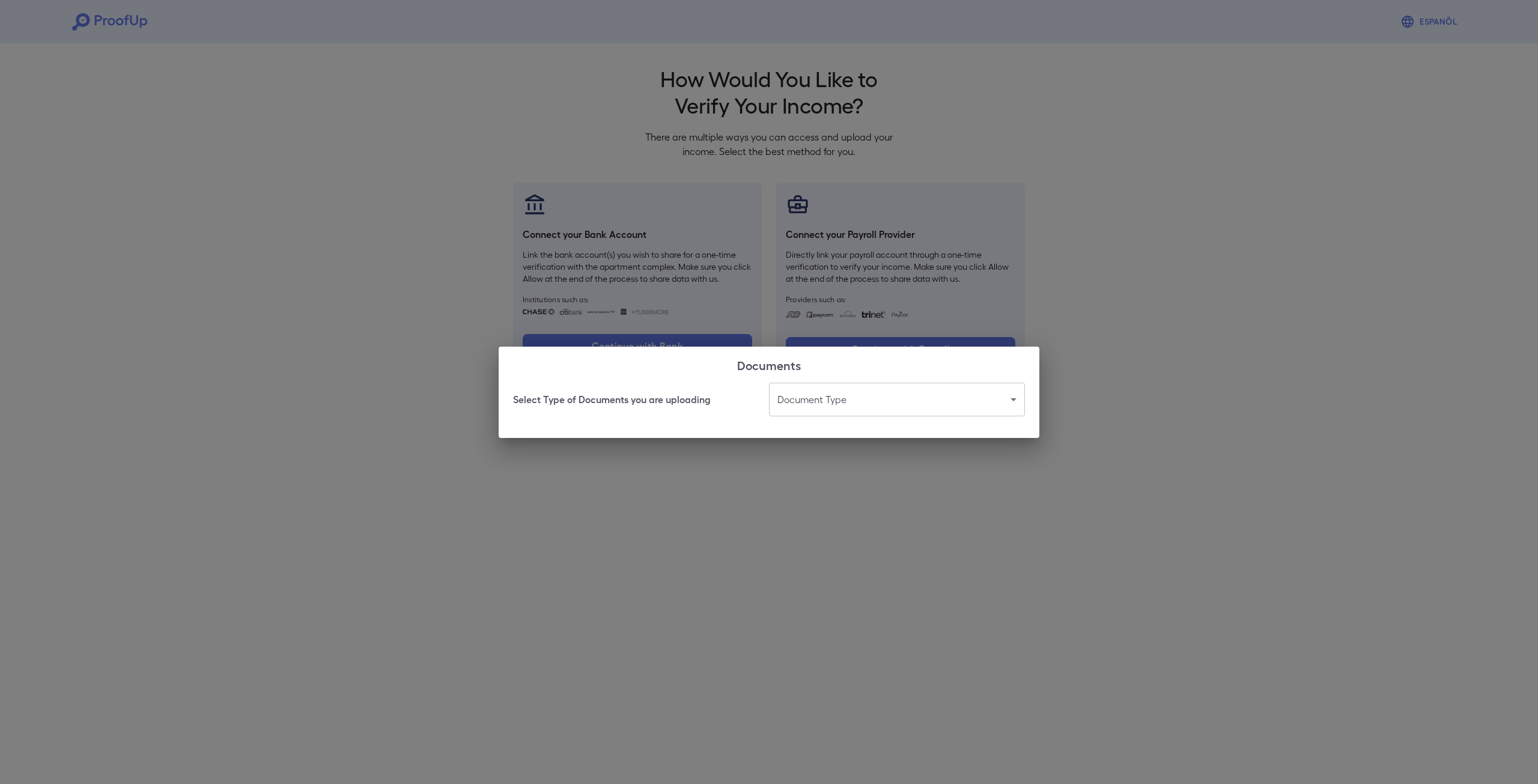
click at [880, 407] on body "Espanõl Go back How Would You Like to Verify Your Income? There are multiple wa…" at bounding box center [769, 229] width 1538 height 459
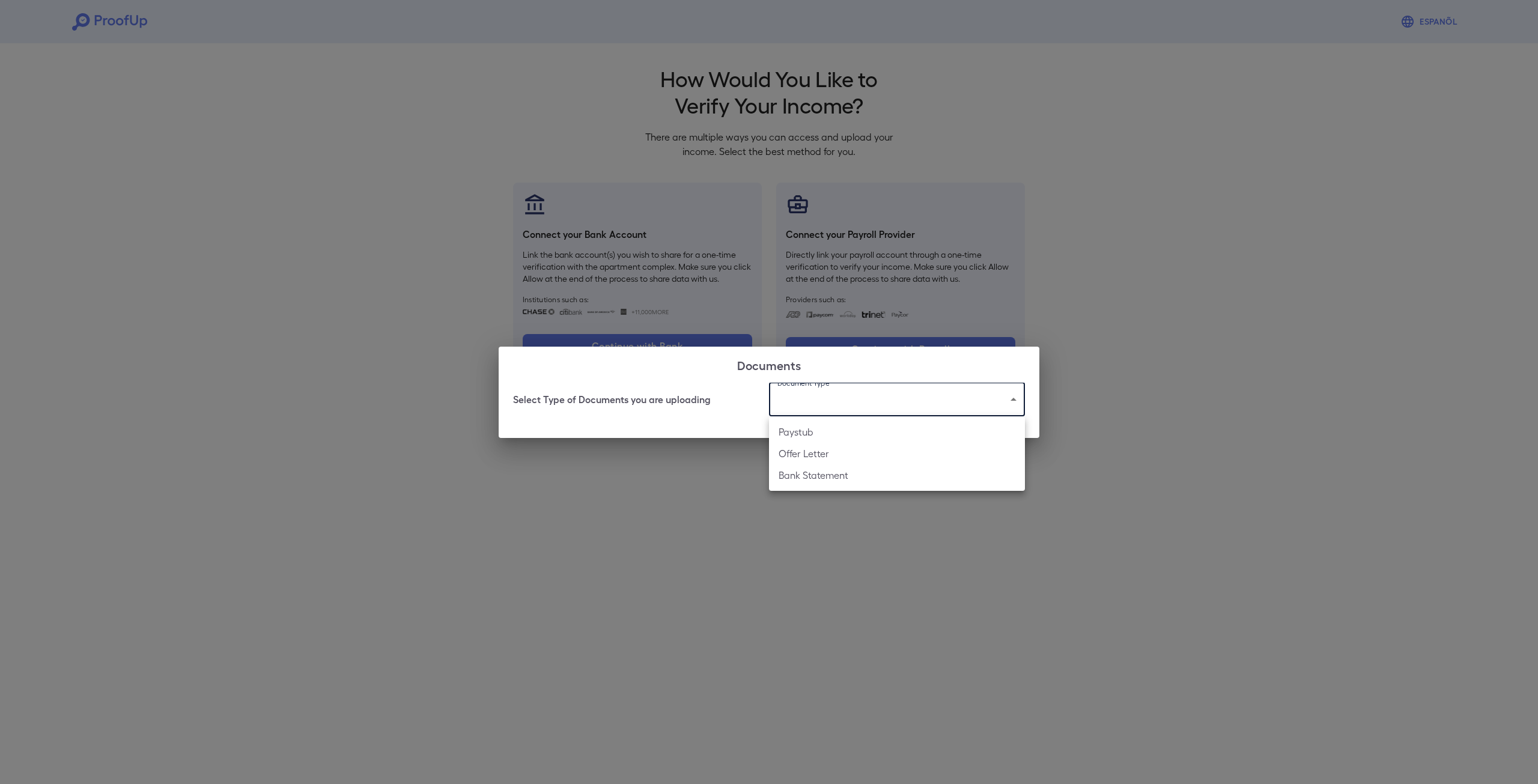
click at [860, 477] on li "Bank Statement" at bounding box center [897, 476] width 256 height 21
type input "**********"
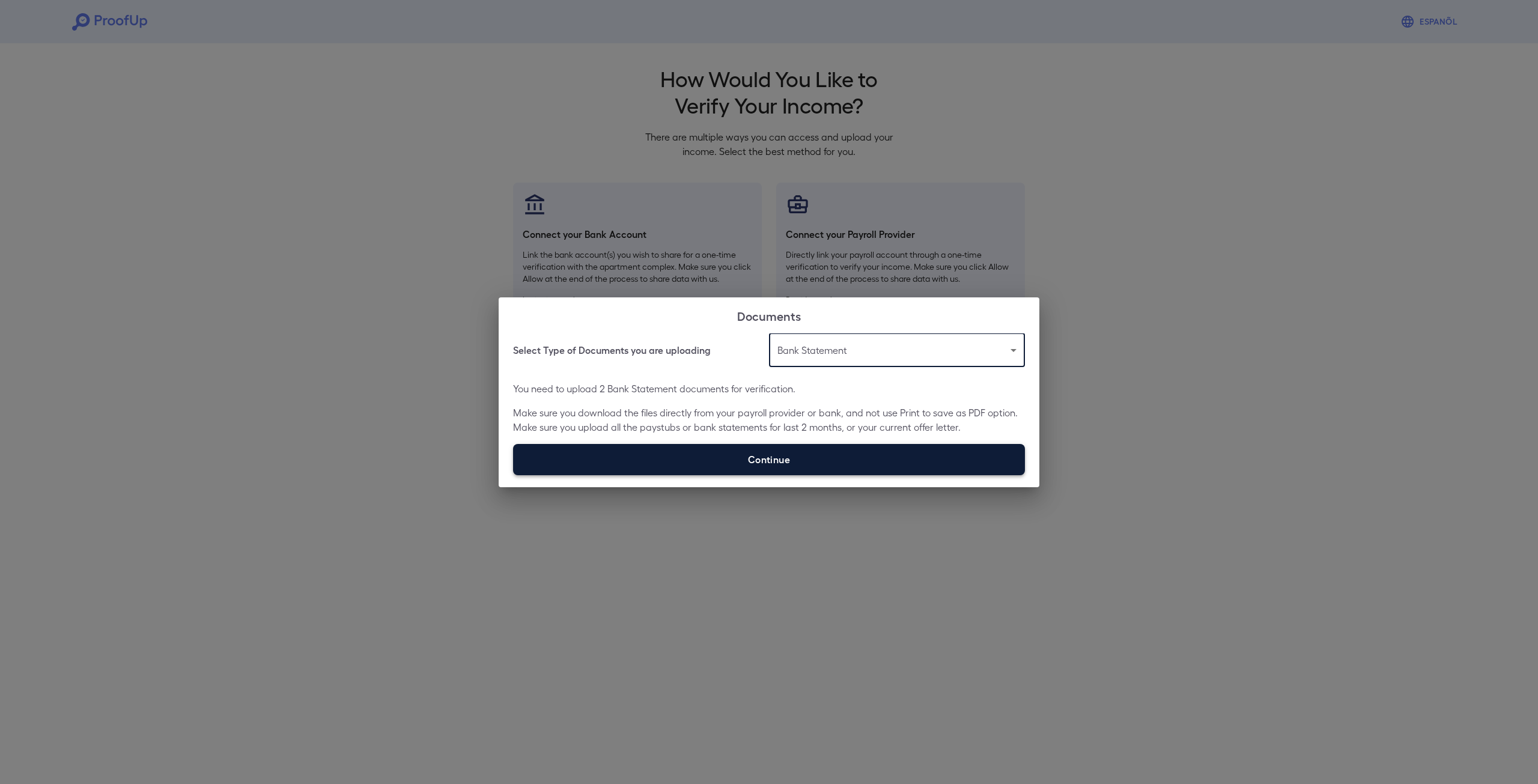
click at [795, 461] on label "Continue" at bounding box center [769, 459] width 512 height 31
click at [514, 475] on input "Continue" at bounding box center [514, 475] width 1 height 1
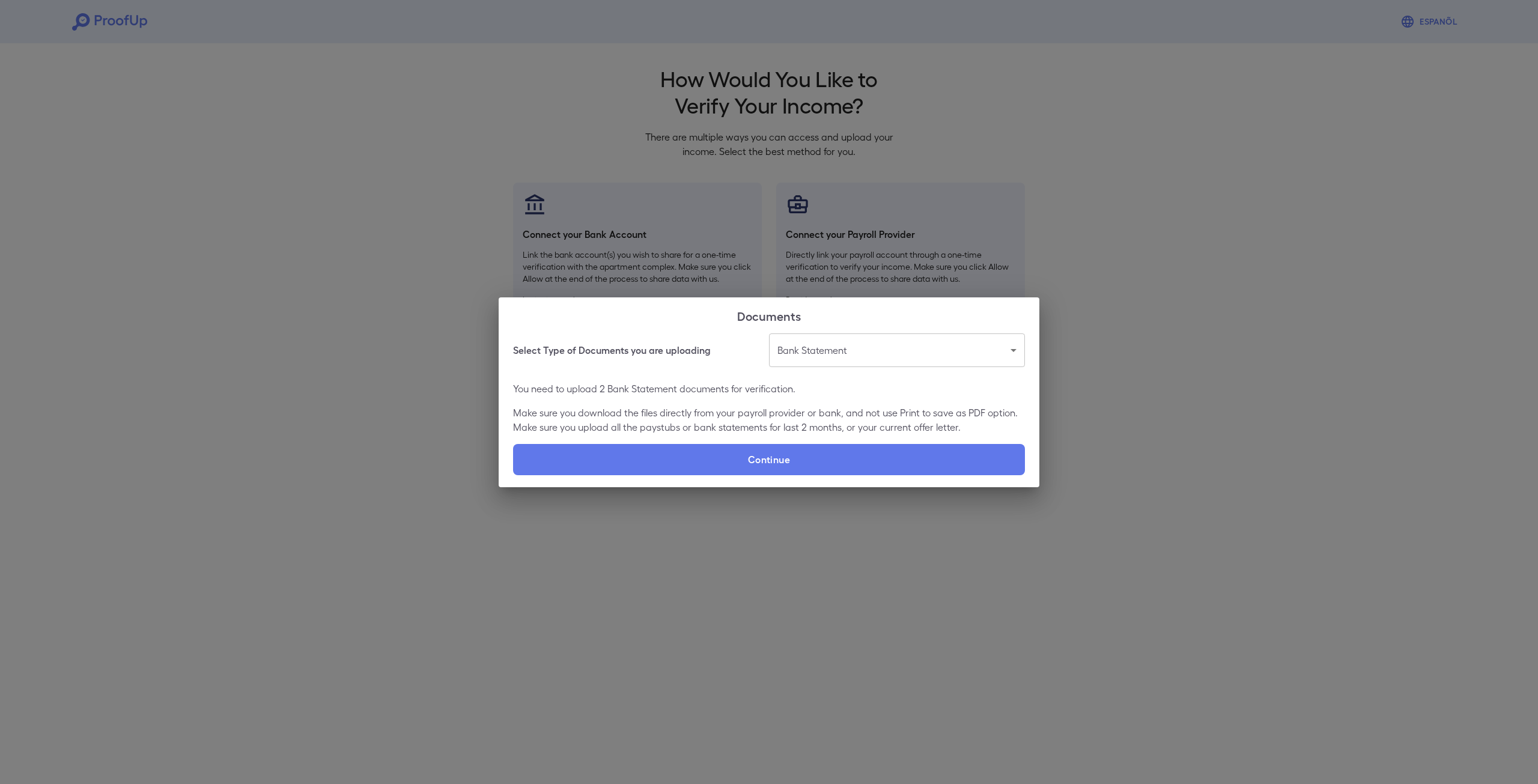
click at [824, 354] on body "**********" at bounding box center [769, 229] width 1538 height 459
click at [681, 333] on div at bounding box center [769, 392] width 1538 height 784
click at [716, 392] on p "You need to upload 2 Bank Statement documents for verification." at bounding box center [769, 389] width 512 height 14
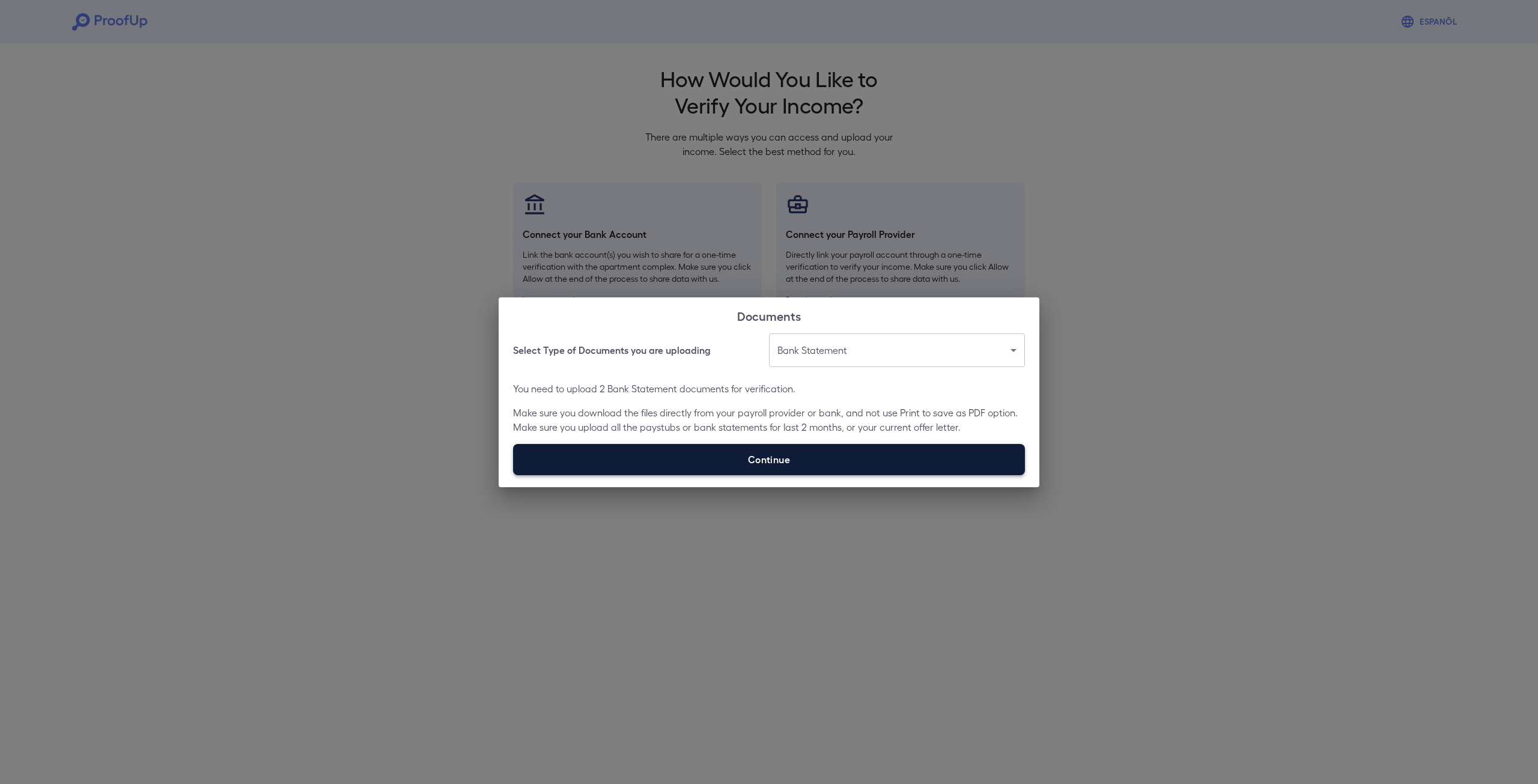
click at [746, 462] on label "Continue" at bounding box center [769, 459] width 512 height 31
click at [514, 475] on input "Continue" at bounding box center [514, 475] width 1 height 1
type input "**********"
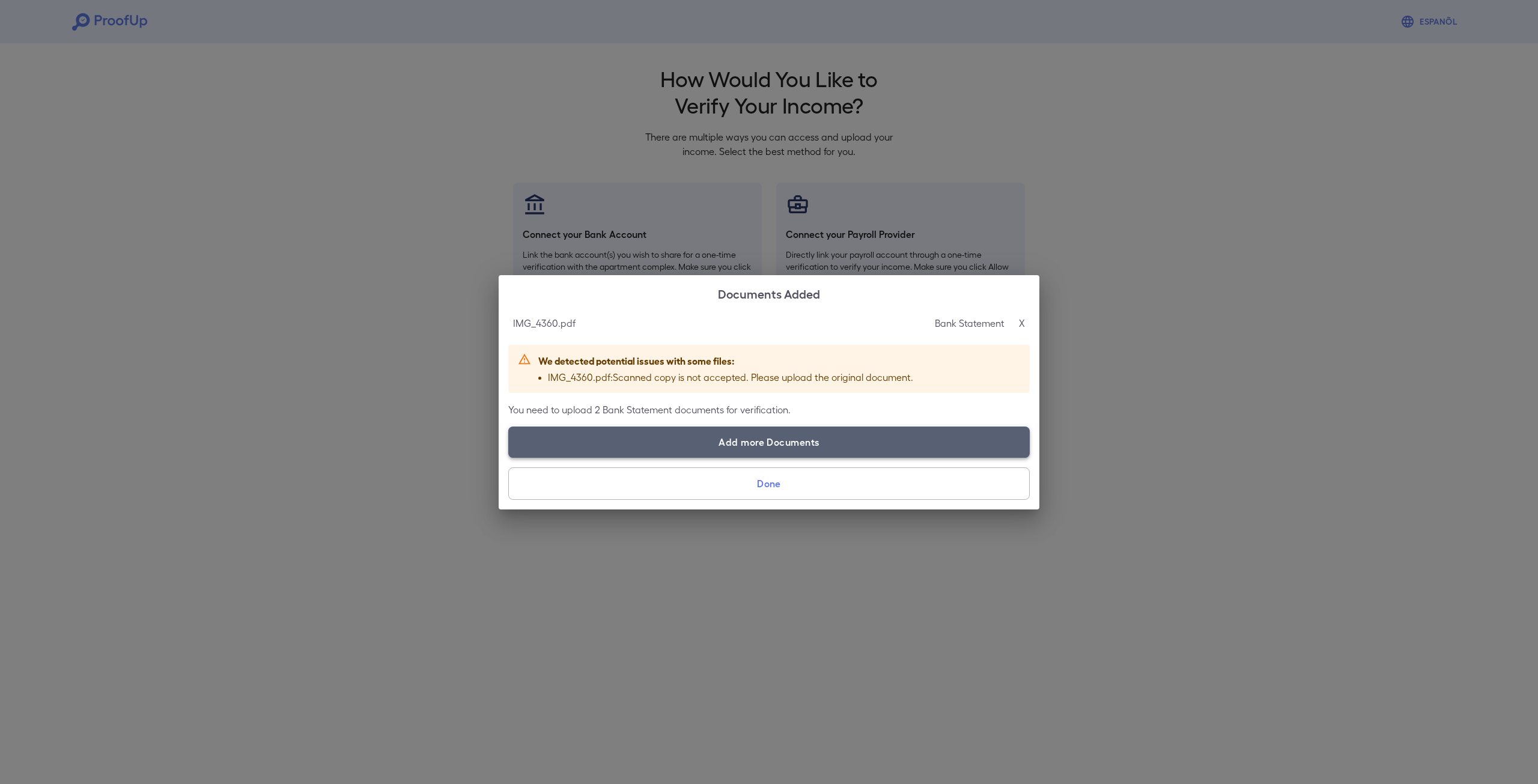
click at [761, 445] on label "Add more Documents" at bounding box center [769, 442] width 522 height 31
click at [509, 457] on input "Add more Documents" at bounding box center [508, 457] width 1 height 1
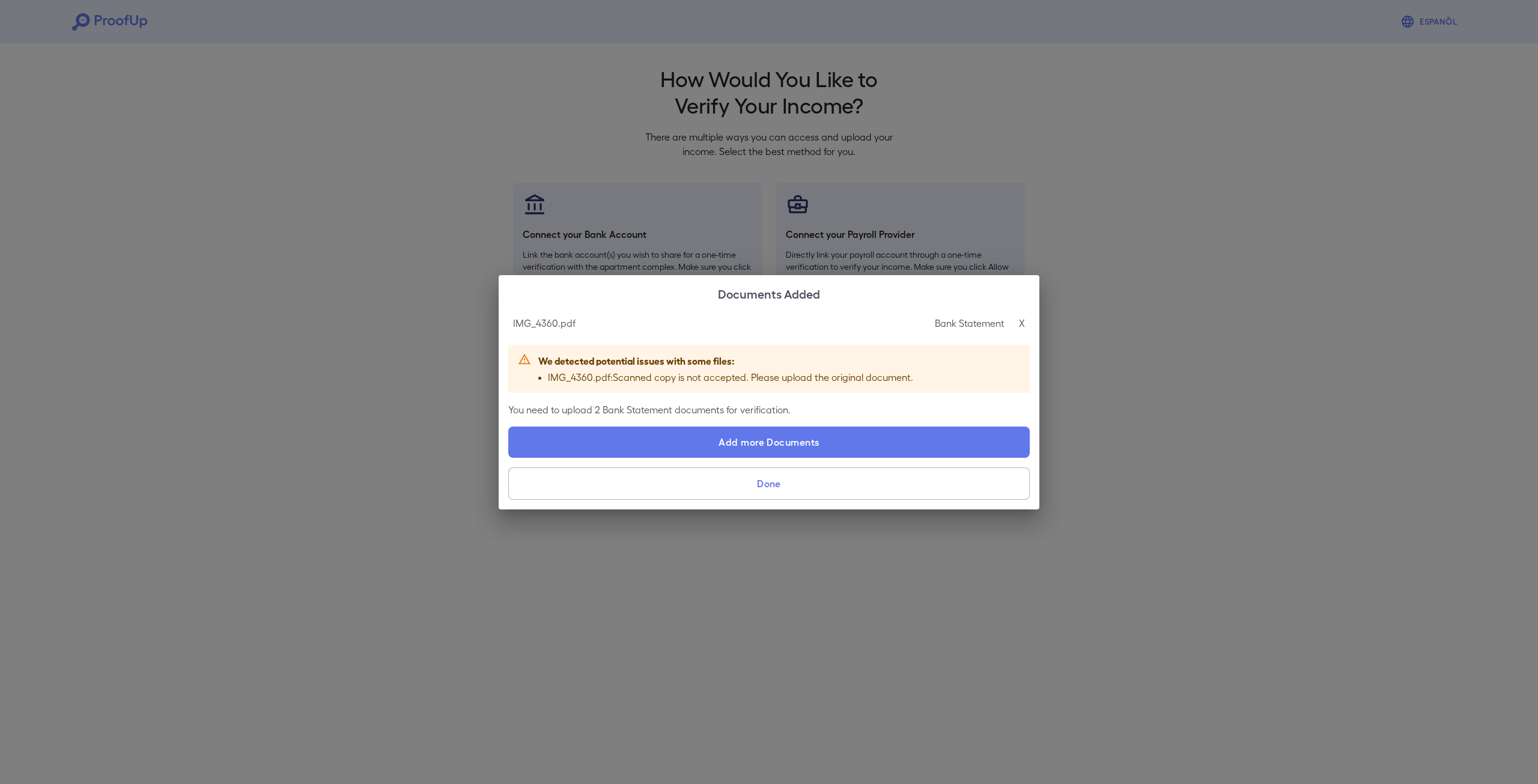
click at [729, 498] on button "Done" at bounding box center [769, 483] width 522 height 33
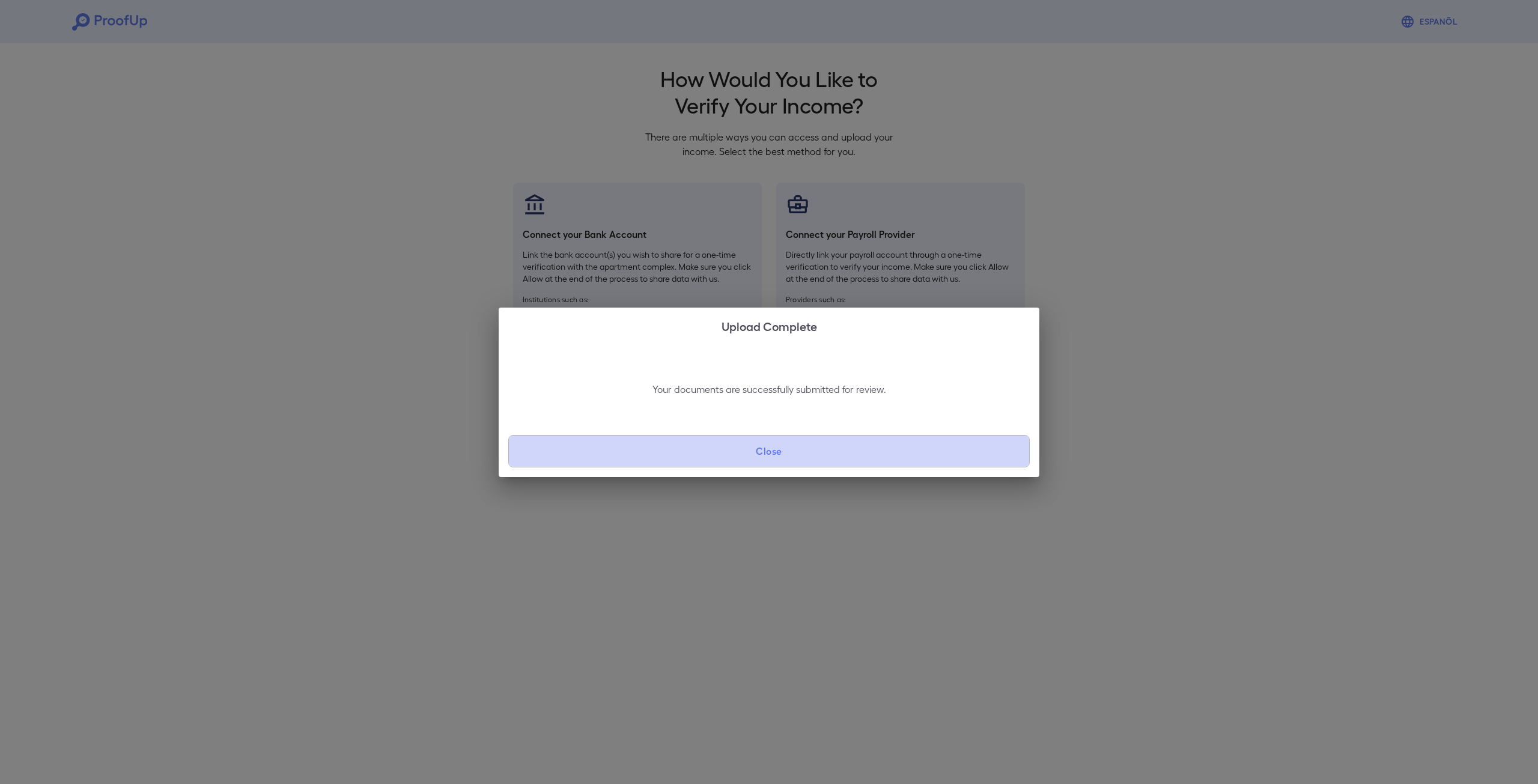
click at [712, 453] on button "Close" at bounding box center [769, 451] width 522 height 33
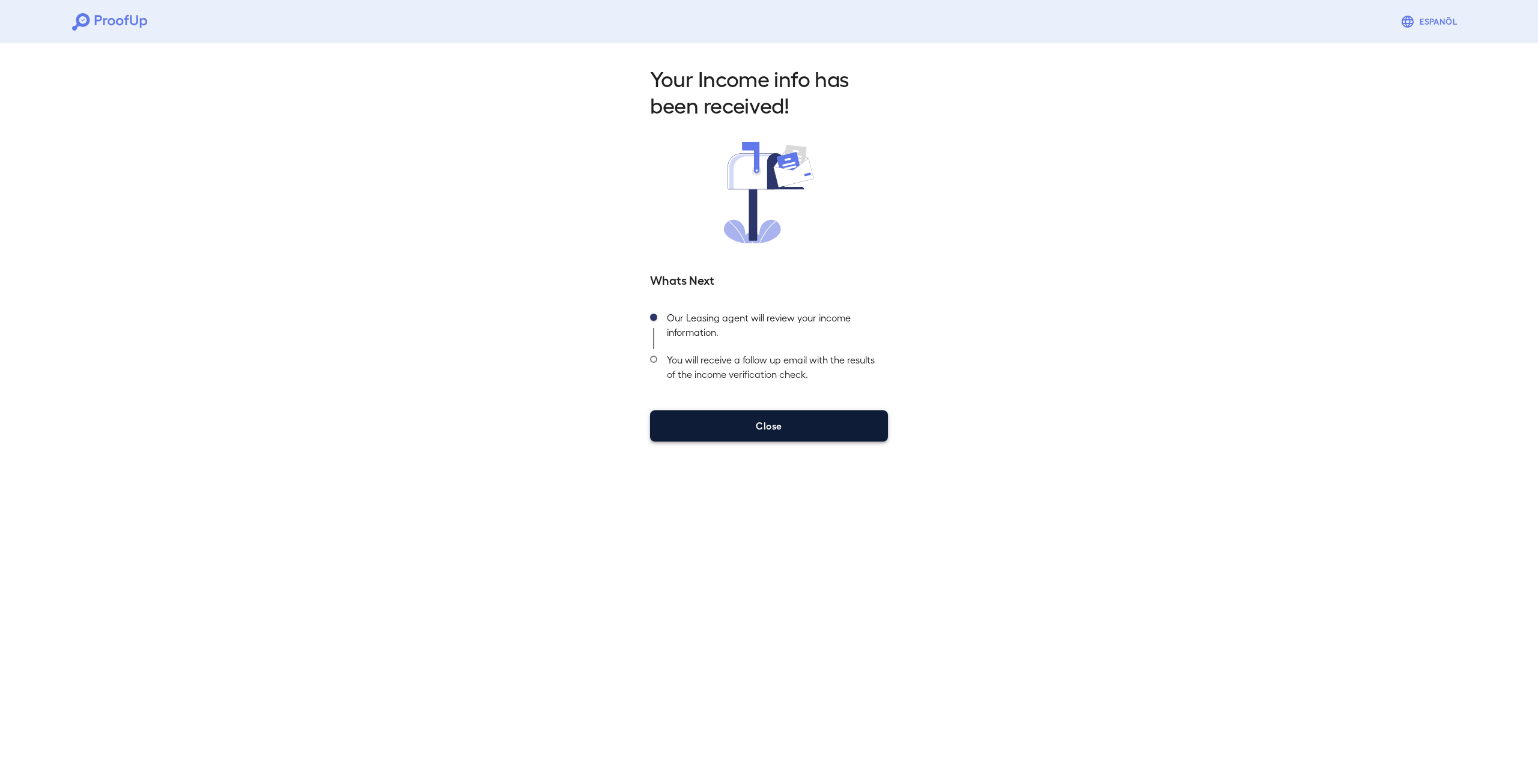
click at [784, 415] on button "Close" at bounding box center [769, 425] width 238 height 31
click at [784, 412] on button "Close" at bounding box center [769, 425] width 238 height 31
click at [791, 425] on button "Close" at bounding box center [769, 425] width 238 height 31
